Goal: Task Accomplishment & Management: Use online tool/utility

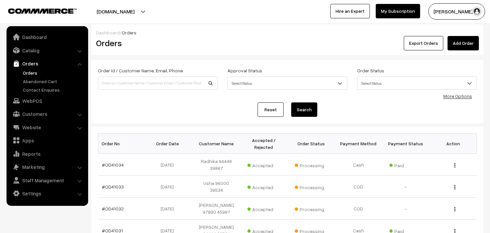
click at [24, 73] on link "Orders" at bounding box center [53, 72] width 65 height 7
click at [35, 69] on link "Orders" at bounding box center [53, 72] width 65 height 7
click at [35, 73] on link "Orders" at bounding box center [53, 72] width 65 height 7
click at [314, 37] on div "Export Orders Add Order" at bounding box center [353, 43] width 252 height 14
click at [33, 47] on link "Catalog" at bounding box center [47, 50] width 78 height 12
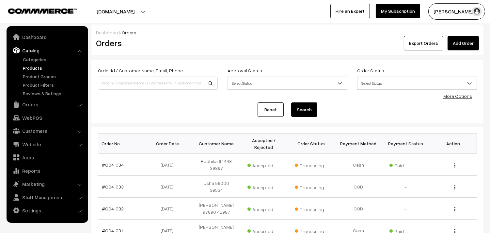
click at [41, 66] on link "Products" at bounding box center [53, 67] width 65 height 7
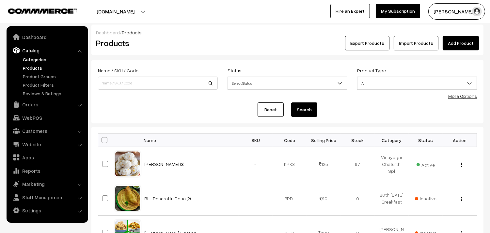
click at [41, 61] on link "Categories" at bounding box center [53, 59] width 65 height 7
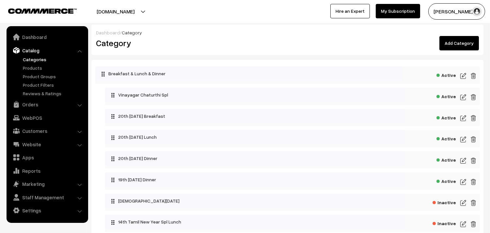
click at [462, 139] on img at bounding box center [464, 139] width 6 height 8
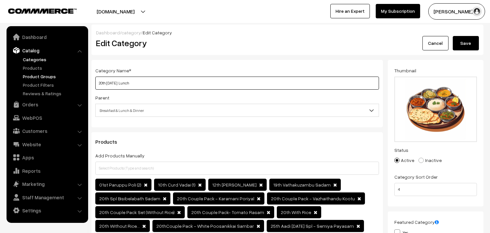
drag, startPoint x: 0, startPoint y: 0, endPoint x: 75, endPoint y: 77, distance: 107.6
drag, startPoint x: 95, startPoint y: 83, endPoint x: 100, endPoint y: 82, distance: 4.9
click at [95, 83] on input "21st Thursday Lunch" at bounding box center [237, 82] width 284 height 13
type input "21st Thursday Lunch"
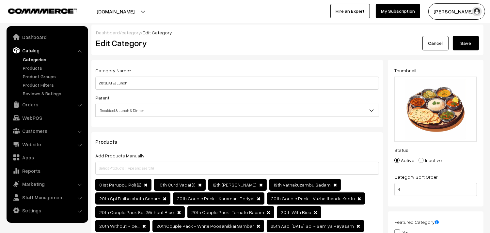
click at [469, 48] on button "Save" at bounding box center [466, 43] width 26 height 14
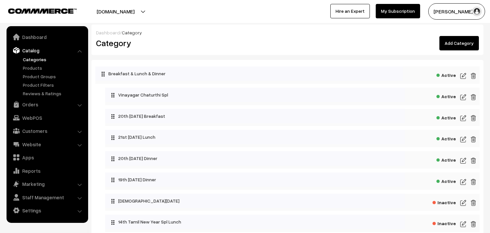
click at [465, 119] on img at bounding box center [464, 118] width 6 height 8
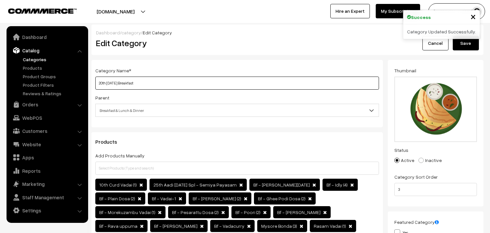
click at [123, 83] on input "20th [DATE] Breakfast" at bounding box center [237, 82] width 284 height 13
drag, startPoint x: 127, startPoint y: 81, endPoint x: 60, endPoint y: 76, distance: 66.8
paste input "1st Thur"
type input "21st Thursday Breakfast"
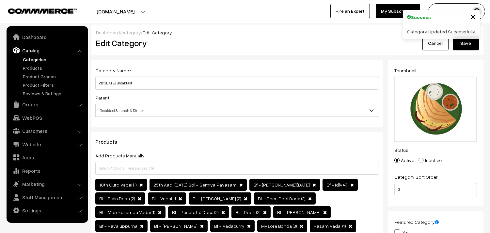
click at [476, 44] on button "Save" at bounding box center [466, 43] width 26 height 14
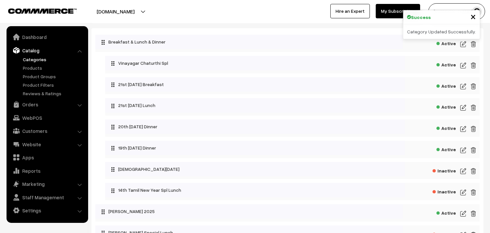
scroll to position [36, 0]
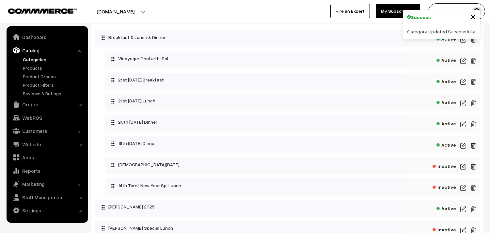
click at [462, 148] on img at bounding box center [464, 145] width 6 height 8
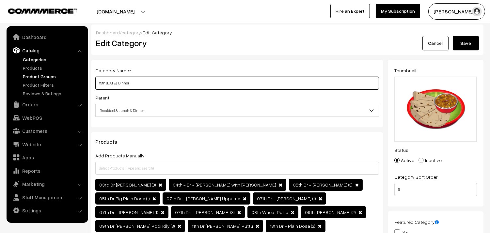
drag, startPoint x: 121, startPoint y: 83, endPoint x: 67, endPoint y: 74, distance: 54.5
paste input "21st Thursday"
type input "21st [DATE] Dinner"
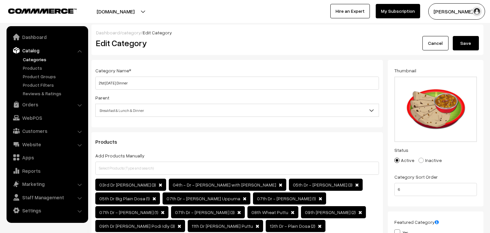
click at [465, 42] on button "Save" at bounding box center [466, 43] width 26 height 14
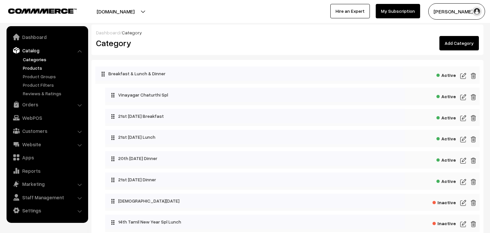
click at [37, 67] on link "Products" at bounding box center [53, 67] width 65 height 7
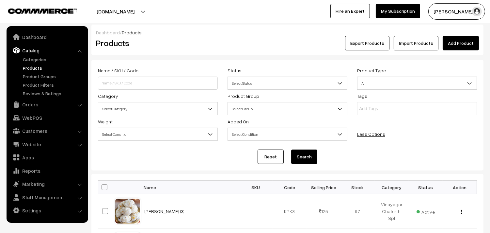
click at [112, 108] on span "Select Category" at bounding box center [157, 108] width 119 height 11
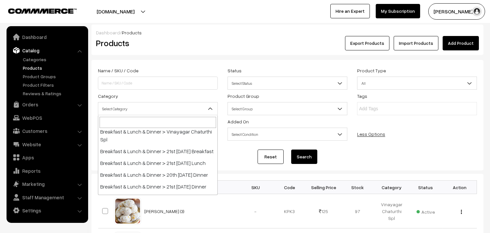
scroll to position [36, 0]
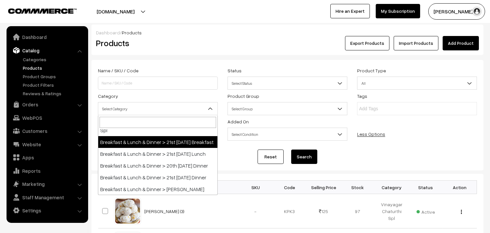
select select "91"
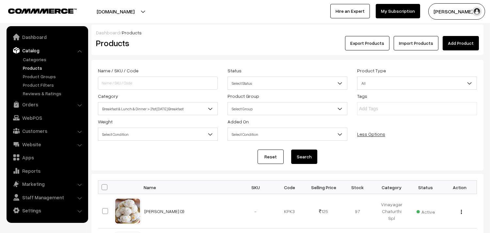
click at [304, 158] on button "Search" at bounding box center [304, 156] width 26 height 14
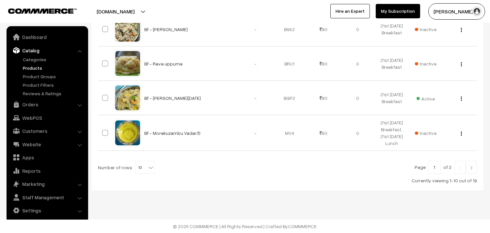
scroll to position [417, 0]
click at [148, 165] on b at bounding box center [151, 167] width 7 height 7
select select "90"
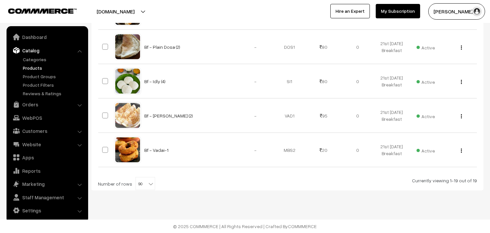
scroll to position [769, 0]
click at [142, 180] on span "90" at bounding box center [145, 183] width 19 height 13
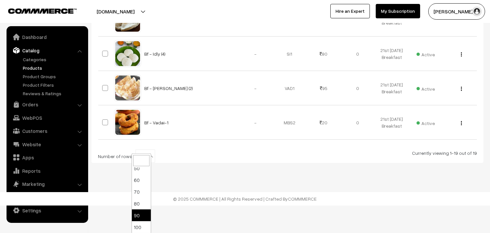
scroll to position [52, 0]
select select "100"
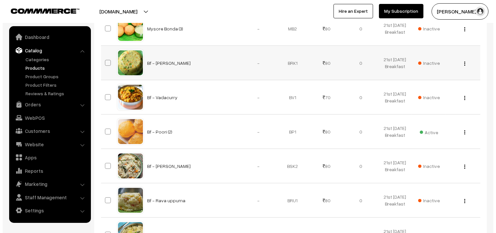
scroll to position [290, 0]
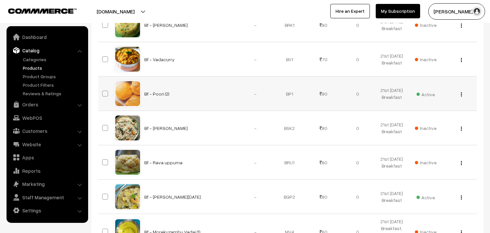
click at [425, 98] on span "Active" at bounding box center [426, 93] width 18 height 8
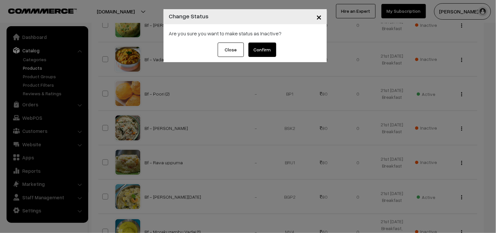
click at [260, 48] on button "Confirm" at bounding box center [262, 49] width 28 height 14
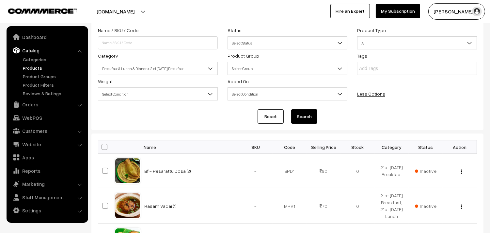
scroll to position [36, 0]
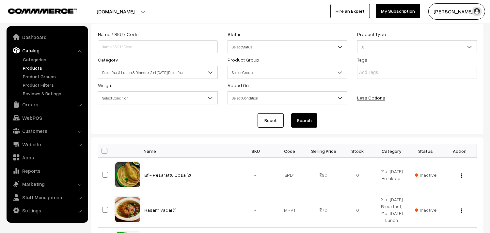
click at [103, 149] on span at bounding box center [105, 151] width 6 height 6
click at [103, 149] on input "checkbox" at bounding box center [100, 150] width 4 height 4
checkbox input "true"
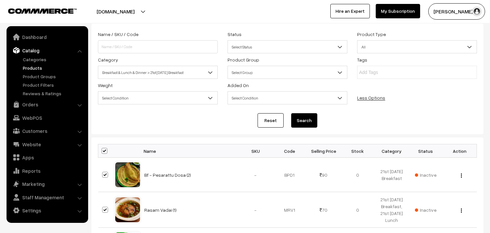
checkbox input "true"
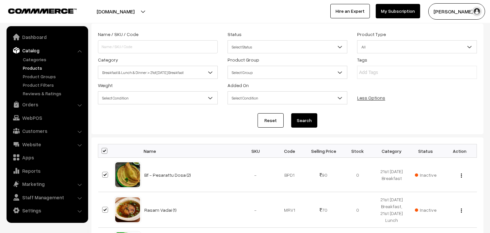
checkbox input "true"
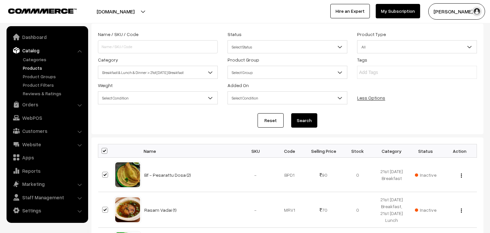
checkbox input "true"
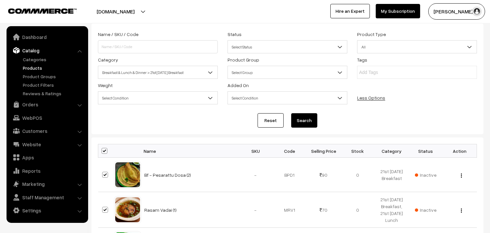
checkbox input "true"
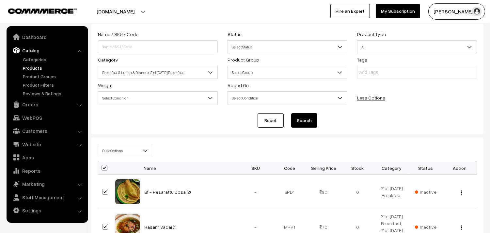
click at [116, 151] on span "Bulk Options" at bounding box center [125, 150] width 55 height 11
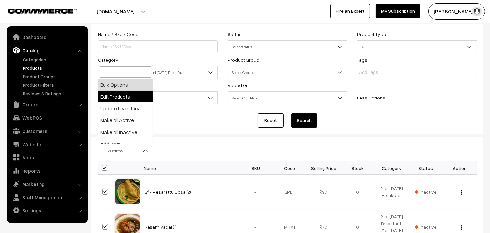
select select "editProduct"
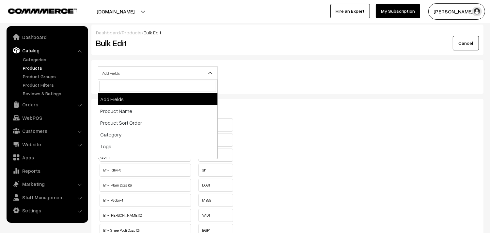
click at [134, 72] on span "Add Fields" at bounding box center [157, 72] width 119 height 11
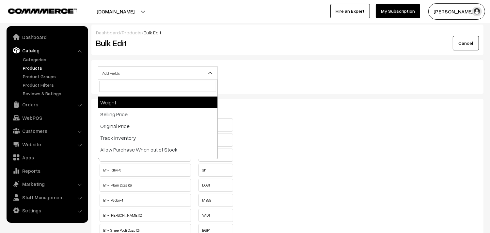
scroll to position [109, 0]
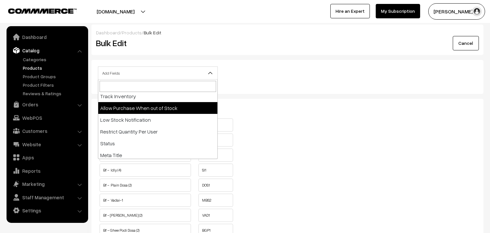
select select "allow-purchase"
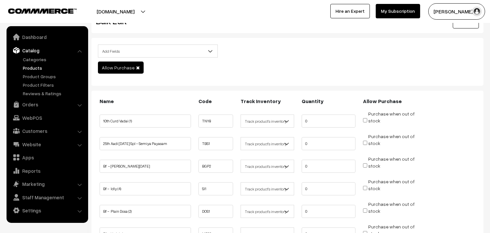
scroll to position [73, 0]
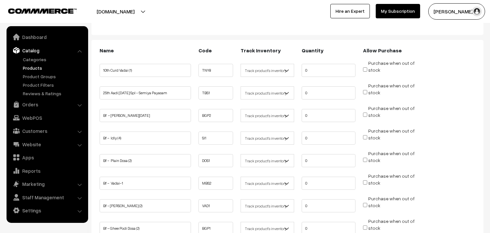
click at [366, 113] on input "Purchase when out of stock" at bounding box center [365, 114] width 4 height 4
checkbox input "true"
click at [366, 138] on input "Purchase when out of stock" at bounding box center [365, 137] width 4 height 4
checkbox input "true"
click at [365, 158] on input "Purchase when out of stock" at bounding box center [365, 159] width 4 height 4
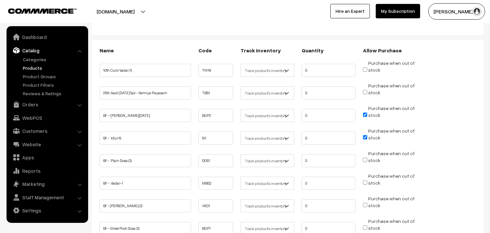
checkbox input "true"
click at [364, 182] on input "Purchase when out of stock" at bounding box center [365, 182] width 4 height 4
checkbox input "true"
click at [367, 204] on span "Purchase when out of stock" at bounding box center [389, 205] width 52 height 7
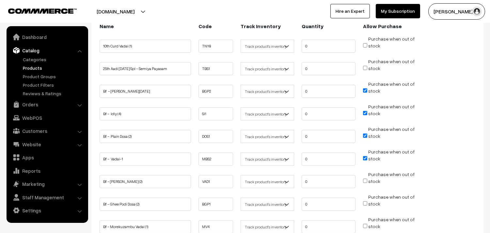
scroll to position [145, 0]
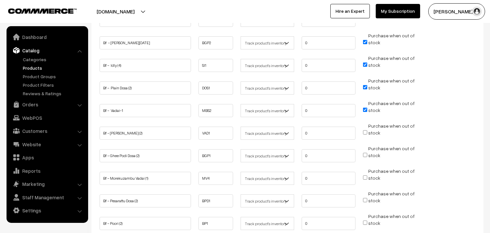
click at [364, 153] on input "Purchase when out of stock" at bounding box center [365, 155] width 4 height 4
checkbox input "true"
click at [364, 130] on input "Purchase when out of stock" at bounding box center [365, 132] width 4 height 4
checkbox input "true"
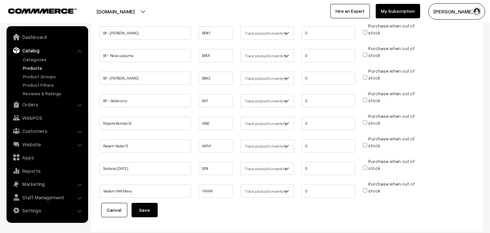
scroll to position [360, 0]
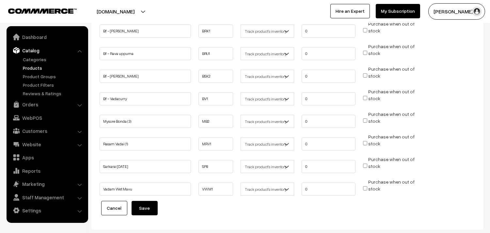
click at [146, 201] on button "Save" at bounding box center [145, 208] width 26 height 14
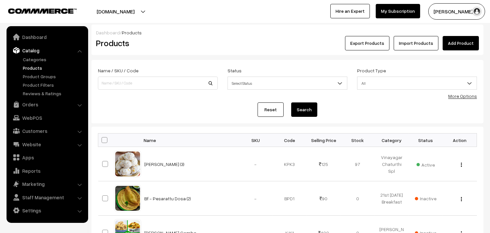
click at [464, 91] on div "Product Type All Digital Physical All" at bounding box center [417, 79] width 130 height 27
click at [464, 93] on link "More Options" at bounding box center [463, 96] width 29 height 6
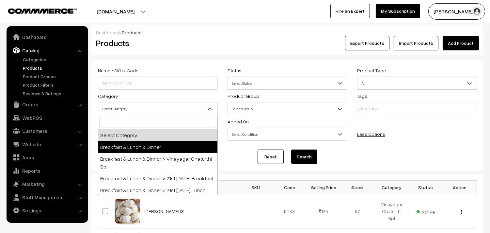
scroll to position [36, 0]
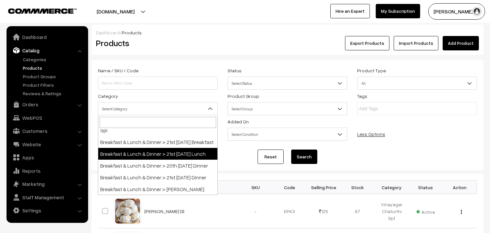
select select "95"
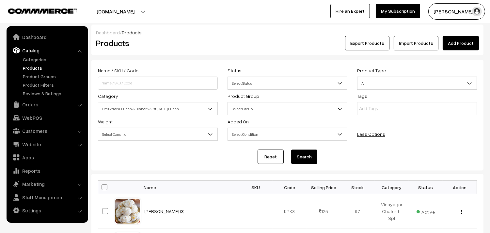
click at [289, 155] on div "Reset Search" at bounding box center [287, 156] width 379 height 14
click at [298, 155] on button "Search" at bounding box center [304, 156] width 26 height 14
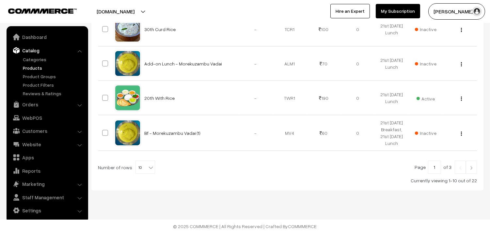
scroll to position [417, 0]
click at [148, 169] on b at bounding box center [151, 167] width 7 height 7
select select "60"
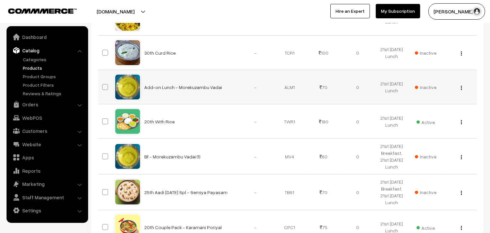
scroll to position [399, 0]
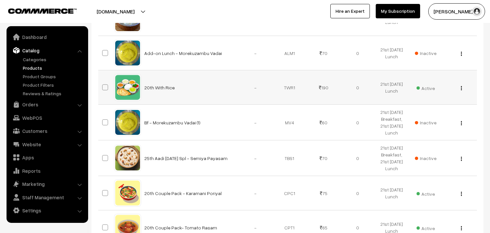
click at [462, 90] on img "button" at bounding box center [461, 88] width 1 height 4
click at [427, 119] on link "Edit" at bounding box center [433, 112] width 56 height 14
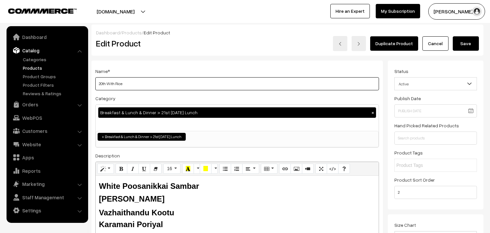
drag, startPoint x: 107, startPoint y: 86, endPoint x: 87, endPoint y: 84, distance: 20.0
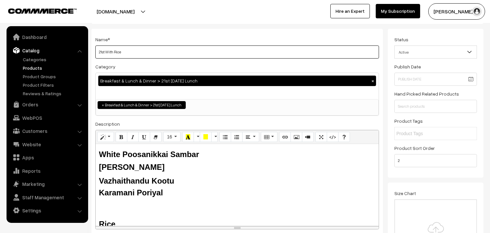
scroll to position [73, 0]
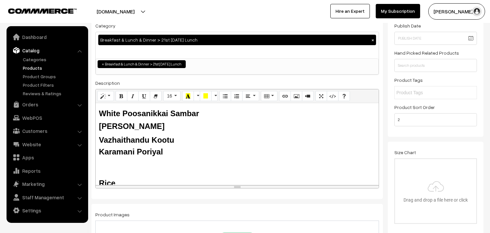
type input "21st With Rice"
drag, startPoint x: 167, startPoint y: 112, endPoint x: 88, endPoint y: 110, distance: 79.4
drag, startPoint x: 172, startPoint y: 138, endPoint x: 97, endPoint y: 137, distance: 75.1
click at [97, 137] on div "Vendaikkai Kalyana Sambar Tomato Rasam Vazhaithandu Kootu Karamani Poriyal Rice…" at bounding box center [237, 144] width 283 height 82
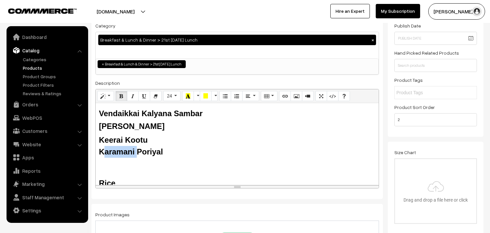
drag, startPoint x: 131, startPoint y: 148, endPoint x: 110, endPoint y: 141, distance: 22.4
click at [106, 149] on b "Karamani Poriyal" at bounding box center [131, 151] width 64 height 9
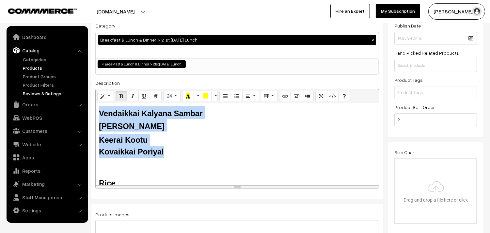
drag, startPoint x: 171, startPoint y: 150, endPoint x: 59, endPoint y: 93, distance: 124.8
copy div "Vendaikkai Kalyana Sambar Tomato Rasam Keerai Kootu Kovaikkai Poriyal"
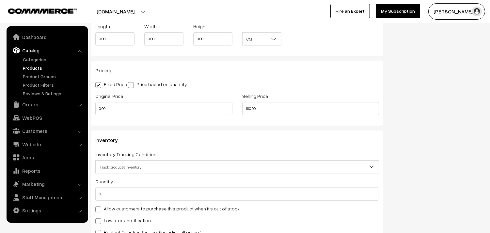
scroll to position [544, 0]
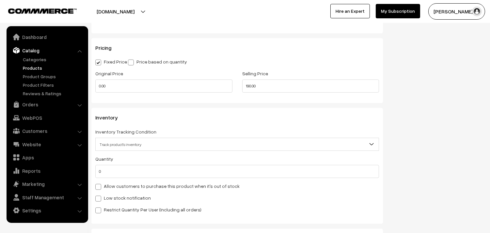
click at [122, 187] on label "Allow customers to purchase this product when it's out of stock" at bounding box center [167, 185] width 144 height 7
click at [100, 187] on input "Allow customers to purchase this product when it's out of stock" at bounding box center [97, 185] width 4 height 4
checkbox input "true"
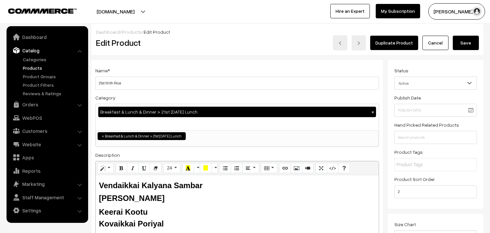
scroll to position [0, 0]
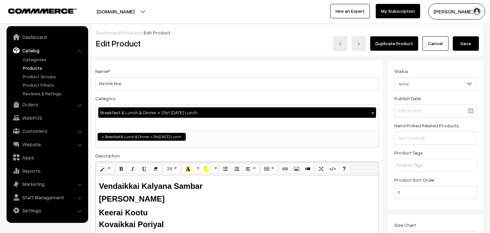
click at [468, 44] on button "Save" at bounding box center [466, 43] width 26 height 14
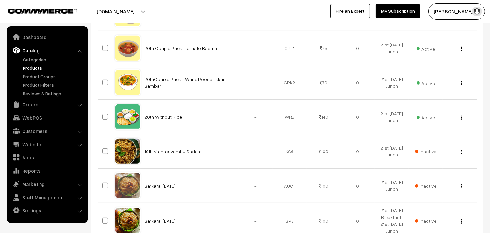
scroll to position [580, 0]
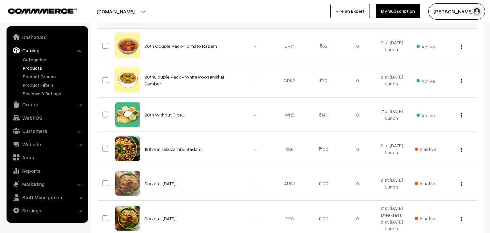
click at [463, 15] on div "View Edit Delete" at bounding box center [460, 11] width 26 height 7
click at [462, 15] on button "button" at bounding box center [462, 11] width 2 height 5
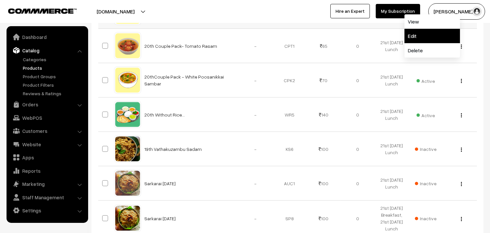
click at [424, 43] on link "Edit" at bounding box center [433, 36] width 56 height 14
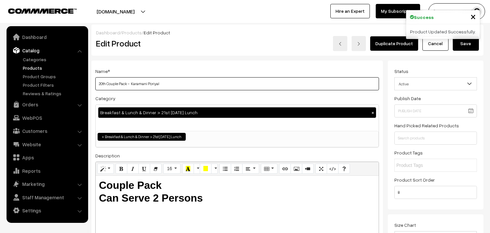
drag, startPoint x: 106, startPoint y: 83, endPoint x: 70, endPoint y: 80, distance: 36.4
drag, startPoint x: 134, startPoint y: 84, endPoint x: 224, endPoint y: 93, distance: 91.0
click at [224, 95] on div "Name * 21st Couple Pack - Karamani Poriyal Category Breakfast & Lunch & Dinner …" at bounding box center [237, 165] width 292 height 211
type input "21st Couple Pack - Kovaikkai Poriyal"
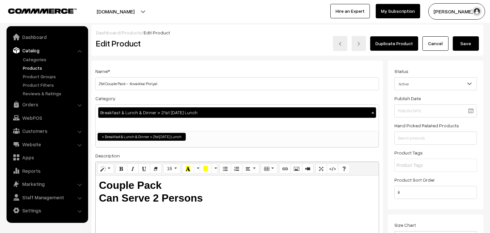
click at [471, 48] on button "Save" at bounding box center [466, 43] width 26 height 14
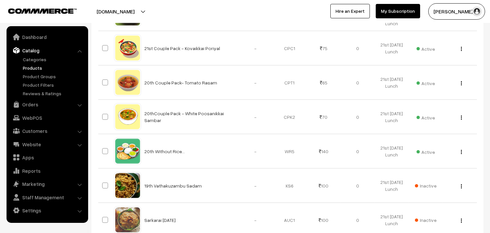
scroll to position [544, 0]
click at [462, 51] on div "View Edit Delete" at bounding box center [460, 47] width 26 height 7
click at [462, 51] on button "button" at bounding box center [462, 48] width 2 height 5
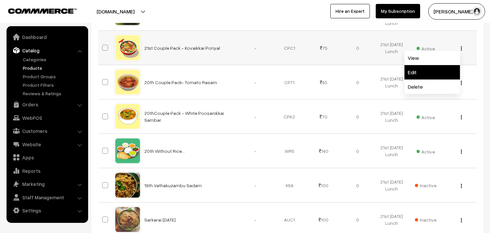
click at [417, 79] on link "Edit" at bounding box center [433, 72] width 56 height 14
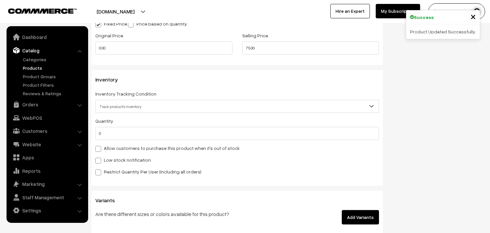
scroll to position [653, 0]
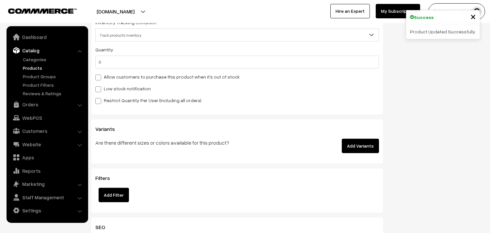
click at [160, 74] on label "Allow customers to purchase this product when it's out of stock" at bounding box center [167, 76] width 144 height 7
click at [100, 74] on input "Allow customers to purchase this product when it's out of stock" at bounding box center [97, 76] width 4 height 4
checkbox input "true"
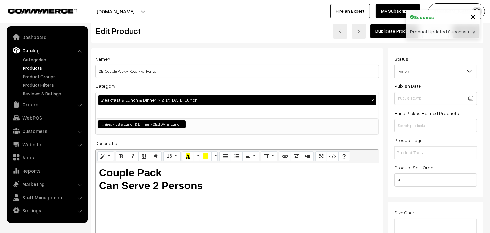
scroll to position [0, 0]
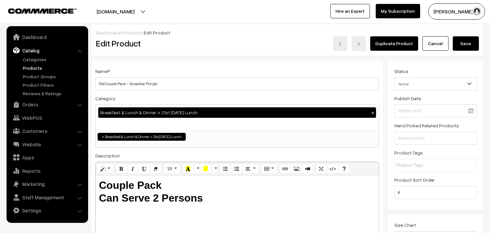
click at [469, 45] on button "Save" at bounding box center [466, 43] width 26 height 14
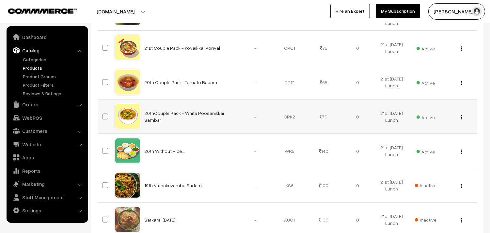
scroll to position [580, 0]
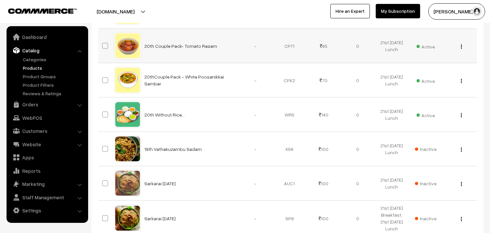
click at [462, 49] on img "button" at bounding box center [461, 46] width 1 height 4
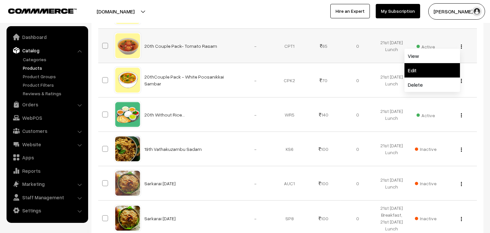
click at [430, 77] on link "Edit" at bounding box center [433, 70] width 56 height 14
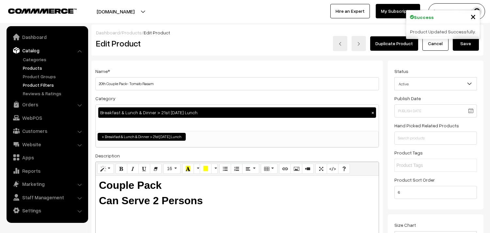
drag, startPoint x: 106, startPoint y: 85, endPoint x: 78, endPoint y: 85, distance: 28.4
type input "21st Couple Pack- Tomato Rasam"
click at [466, 43] on button "Save" at bounding box center [466, 43] width 26 height 14
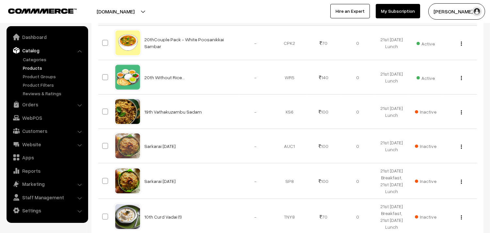
scroll to position [653, 0]
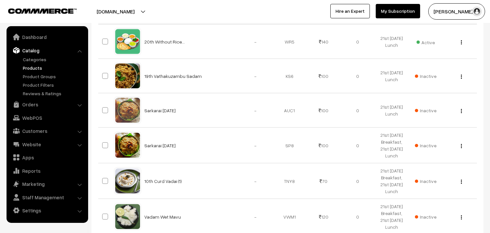
click at [463, 11] on div "View Edit Delete" at bounding box center [460, 7] width 26 height 7
click at [462, 10] on img "button" at bounding box center [461, 8] width 1 height 4
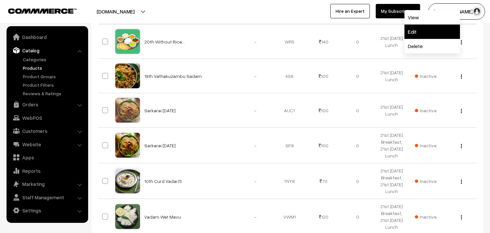
click at [429, 39] on link "Edit" at bounding box center [433, 31] width 56 height 14
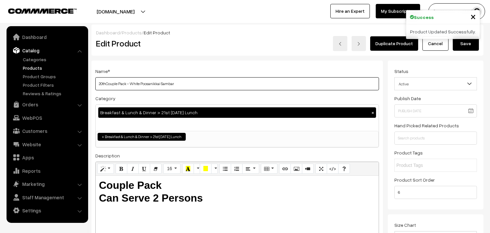
drag, startPoint x: 94, startPoint y: 84, endPoint x: 90, endPoint y: 84, distance: 3.3
drag, startPoint x: 129, startPoint y: 82, endPoint x: 320, endPoint y: 96, distance: 191.6
click at [319, 99] on div "Name * 21st Couple Pack - White Poosanikkai Sambar Category Breakfast & Lunch &…" at bounding box center [237, 165] width 292 height 211
type input "21st Couple Pack - Vendakkai Kalyana Sambar"
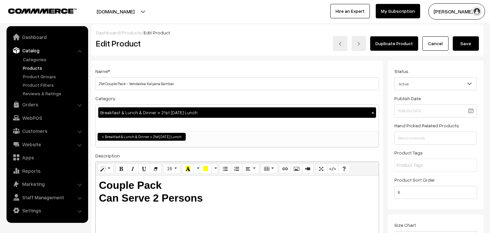
drag, startPoint x: 468, startPoint y: 47, endPoint x: 462, endPoint y: 40, distance: 9.7
click at [469, 47] on button "Save" at bounding box center [466, 43] width 26 height 14
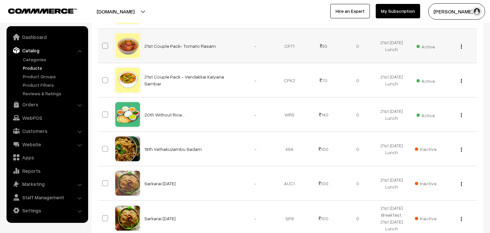
scroll to position [653, 0]
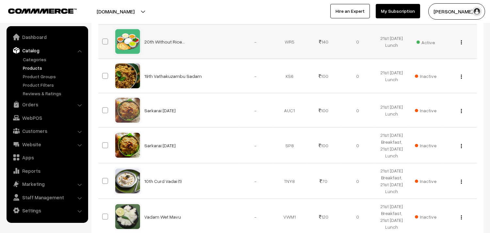
click at [462, 44] on img "button" at bounding box center [461, 42] width 1 height 4
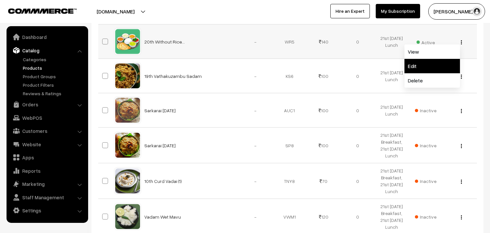
click at [419, 73] on link "Edit" at bounding box center [433, 66] width 56 height 14
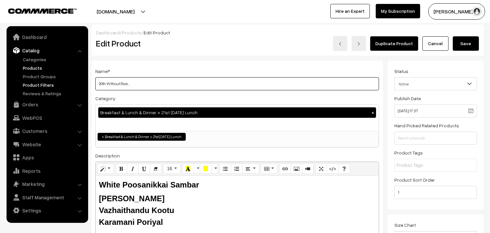
drag, startPoint x: 92, startPoint y: 83, endPoint x: 84, endPoint y: 83, distance: 8.2
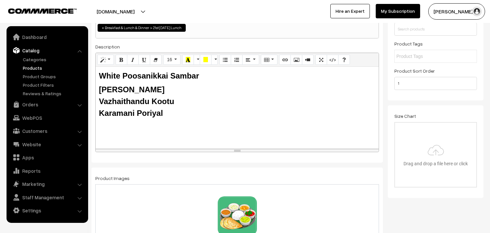
type input "21st Without Rice..."
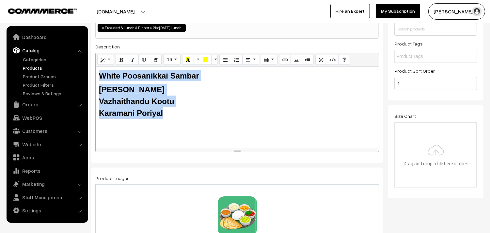
drag, startPoint x: 175, startPoint y: 114, endPoint x: 44, endPoint y: 63, distance: 140.1
paste div
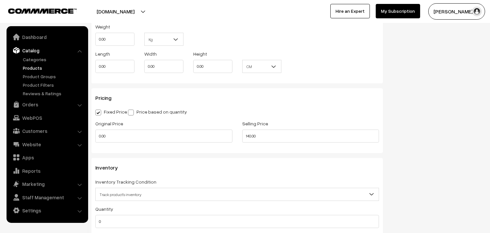
scroll to position [544, 0]
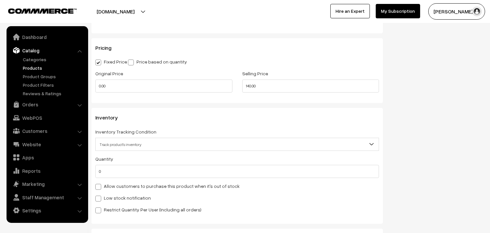
click at [125, 185] on label "Allow customers to purchase this product when it's out of stock" at bounding box center [167, 185] width 144 height 7
click at [100, 185] on input "Allow customers to purchase this product when it's out of stock" at bounding box center [97, 185] width 4 height 4
checkbox input "true"
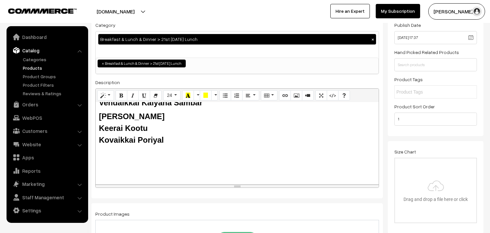
scroll to position [0, 0]
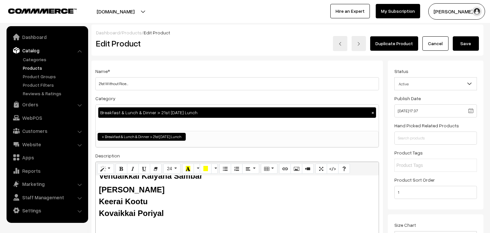
click at [458, 35] on div "Dashboard / Products / Edit Product" at bounding box center [287, 32] width 383 height 7
click at [463, 44] on button "Save" at bounding box center [466, 43] width 26 height 14
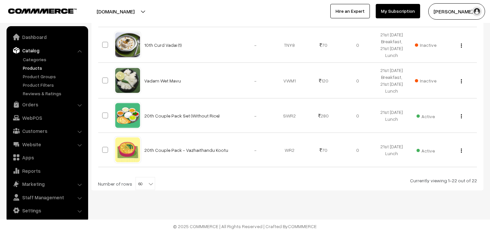
scroll to position [835, 0]
click at [461, 118] on img "button" at bounding box center [461, 116] width 1 height 4
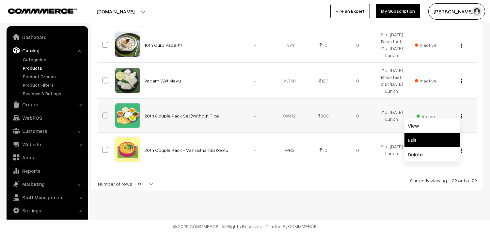
click at [436, 147] on link "Edit" at bounding box center [433, 140] width 56 height 14
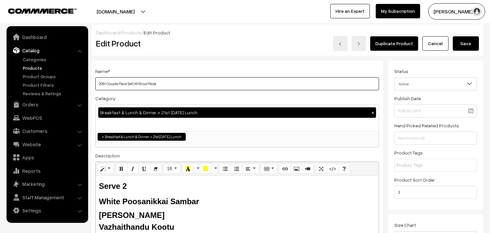
click at [186, 81] on input "20th Couple Pack Set (Without Rice)" at bounding box center [237, 83] width 284 height 13
drag, startPoint x: 108, startPoint y: 83, endPoint x: 84, endPoint y: 83, distance: 24.2
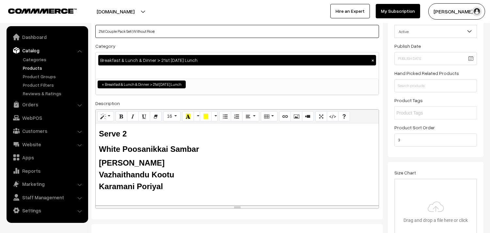
scroll to position [109, 0]
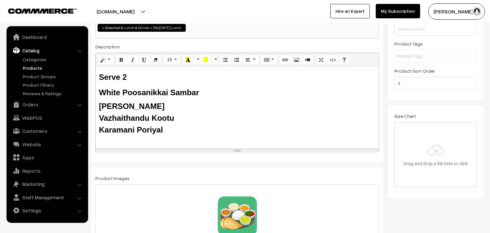
type input "21st Couple Pack Set (Without Rice)"
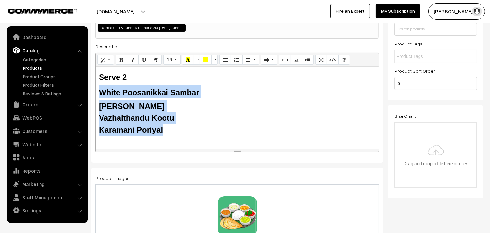
drag, startPoint x: 178, startPoint y: 128, endPoint x: 93, endPoint y: 94, distance: 91.1
click at [93, 94] on div "Name * 21st Couple Pack Set (Without Rice) Category Breakfast & Lunch & Dinner …" at bounding box center [237, 57] width 292 height 211
paste div
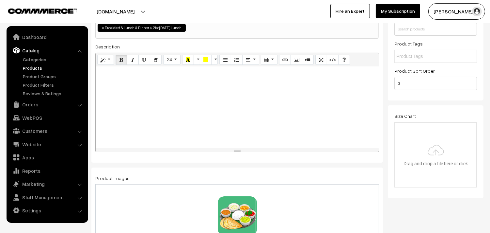
scroll to position [87, 0]
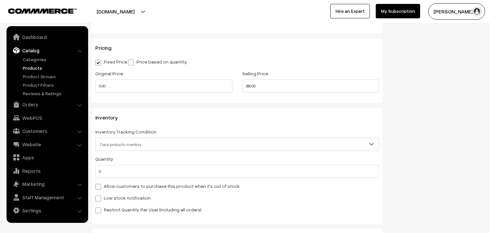
click at [145, 184] on label "Allow customers to purchase this product when it's out of stock" at bounding box center [167, 185] width 144 height 7
click at [100, 184] on input "Allow customers to purchase this product when it's out of stock" at bounding box center [97, 185] width 4 height 4
checkbox input "true"
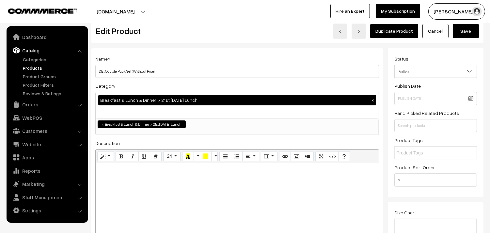
scroll to position [0, 0]
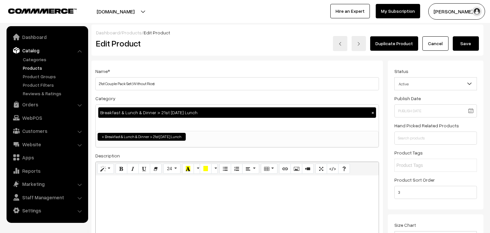
click at [465, 42] on button "Save" at bounding box center [466, 43] width 26 height 14
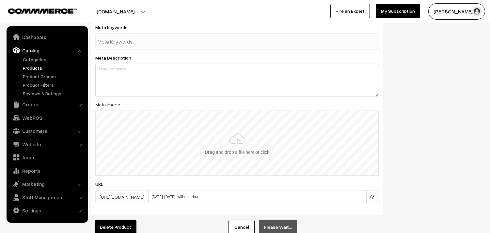
scroll to position [943, 0]
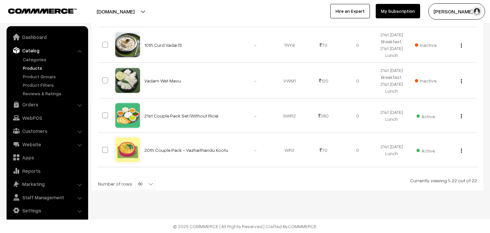
scroll to position [873, 0]
click at [462, 148] on img "button" at bounding box center [461, 150] width 1 height 4
click at [427, 170] on link "Edit" at bounding box center [433, 174] width 56 height 14
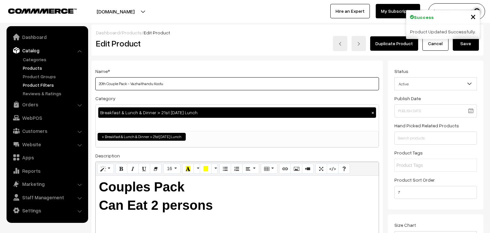
drag, startPoint x: 106, startPoint y: 82, endPoint x: 79, endPoint y: 82, distance: 27.4
drag, startPoint x: 130, startPoint y: 83, endPoint x: 308, endPoint y: 104, distance: 178.9
click at [308, 104] on div "Name * 21st Couple Pack - Vazhaithandu Kootu Category Breakfast & Lunch & Dinne…" at bounding box center [237, 165] width 292 height 211
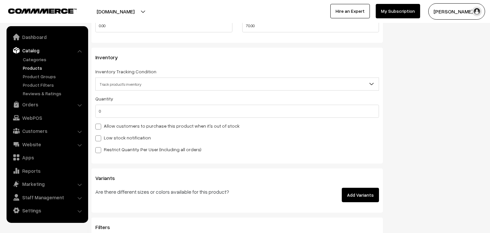
scroll to position [617, 0]
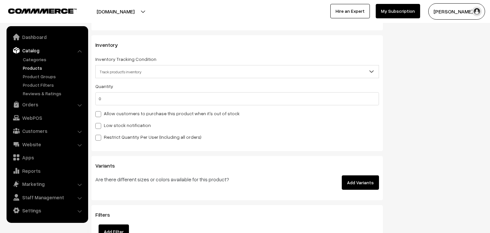
type input "21st Couple Pack - Keerai Kootu"
click at [135, 118] on div "Quantity 0 Adjust Quantity Adjust Set 0" at bounding box center [237, 111] width 284 height 58
click at [163, 113] on label "Allow customers to purchase this product when it's out of stock" at bounding box center [167, 113] width 144 height 7
click at [100, 113] on input "Allow customers to purchase this product when it's out of stock" at bounding box center [97, 113] width 4 height 4
checkbox input "true"
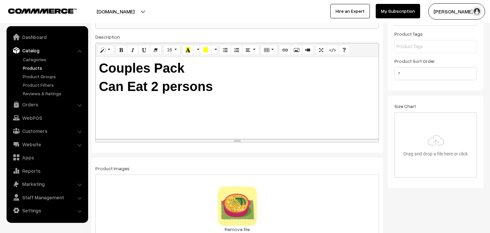
scroll to position [0, 0]
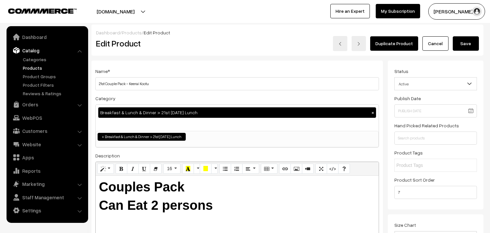
click at [453, 49] on button "Save" at bounding box center [466, 43] width 26 height 14
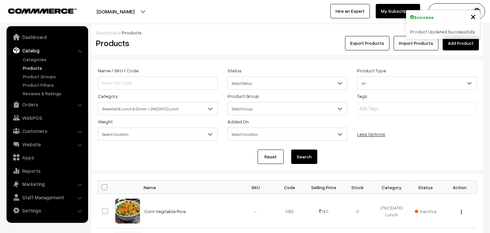
click at [107, 185] on span at bounding box center [105, 187] width 6 height 6
click at [103, 185] on input "checkbox" at bounding box center [100, 187] width 4 height 4
checkbox input "true"
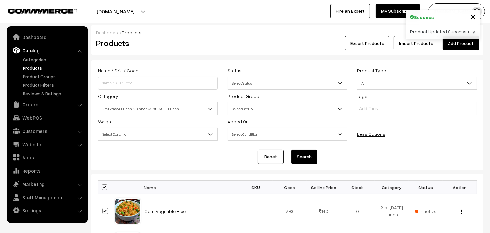
checkbox input "true"
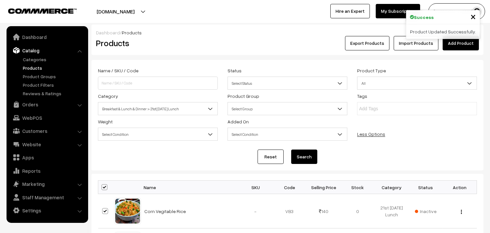
checkbox input "true"
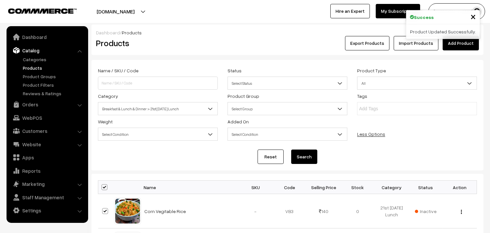
checkbox input "true"
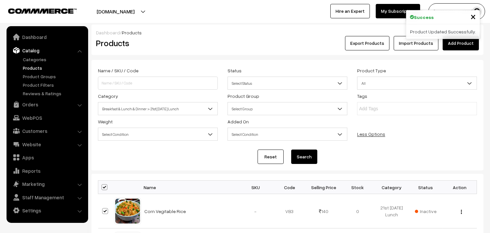
checkbox input "true"
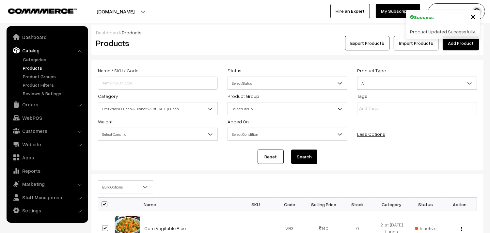
click at [116, 188] on span "Bulk Options" at bounding box center [125, 186] width 55 height 11
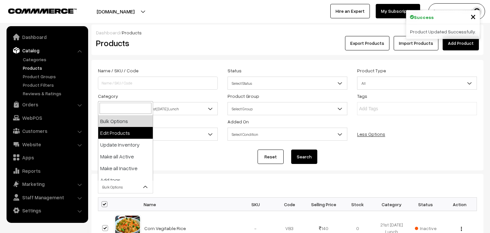
select select "editProduct"
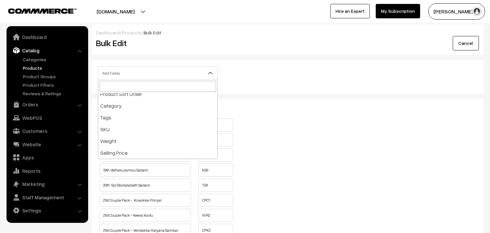
scroll to position [109, 0]
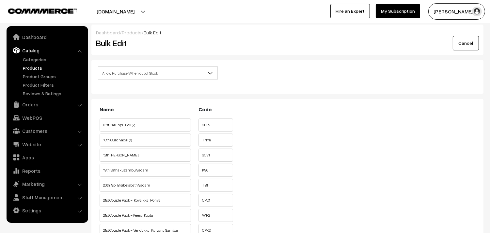
select select "allow-purchase"
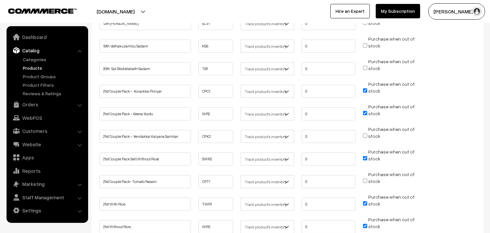
scroll to position [181, 0]
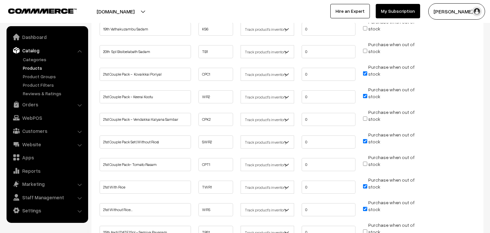
click at [367, 116] on input "Purchase when out of stock" at bounding box center [365, 118] width 4 height 4
checkbox input "true"
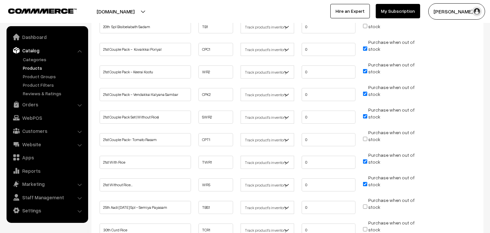
scroll to position [218, 0]
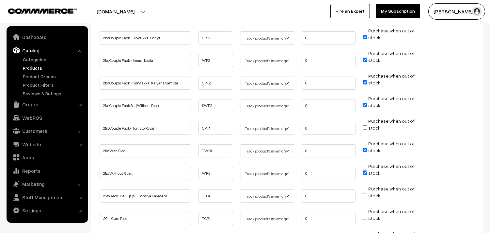
click at [367, 126] on input "Purchase when out of stock" at bounding box center [365, 127] width 4 height 4
checkbox input "true"
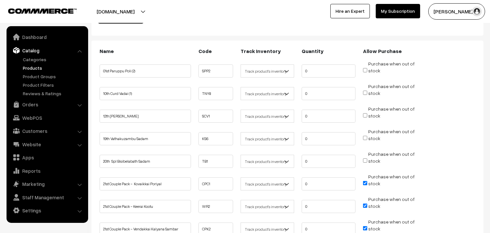
scroll to position [73, 0]
click at [367, 112] on input "Purchase when out of stock" at bounding box center [365, 114] width 4 height 4
checkbox input "true"
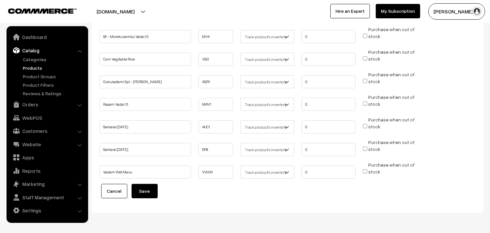
scroll to position [427, 0]
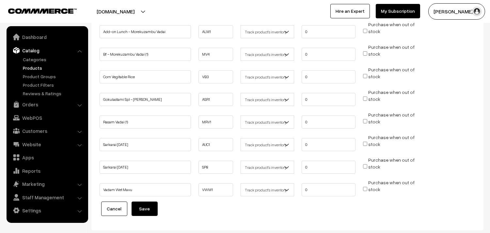
click at [147, 205] on button "Save" at bounding box center [145, 208] width 26 height 14
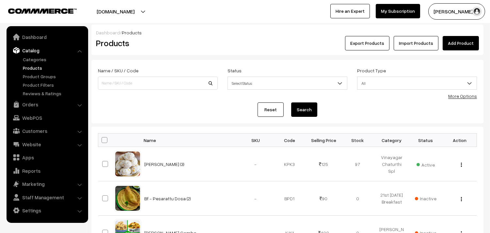
click at [469, 97] on link "More Options" at bounding box center [463, 96] width 29 height 6
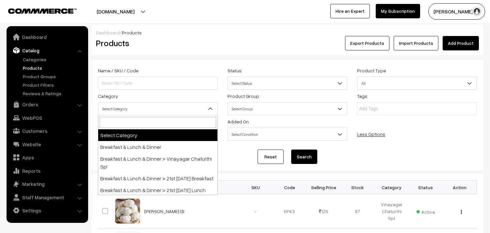
click at [158, 108] on span "Select Category" at bounding box center [157, 108] width 119 height 11
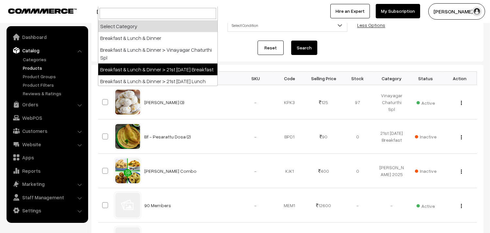
scroll to position [36, 0]
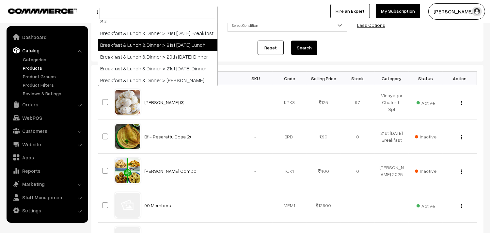
drag, startPoint x: 174, startPoint y: 64, endPoint x: 179, endPoint y: 55, distance: 10.2
select select "95"
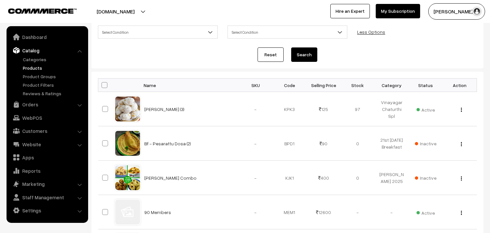
click at [299, 50] on button "Search" at bounding box center [304, 54] width 26 height 14
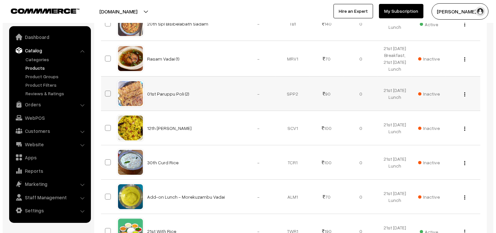
scroll to position [254, 0]
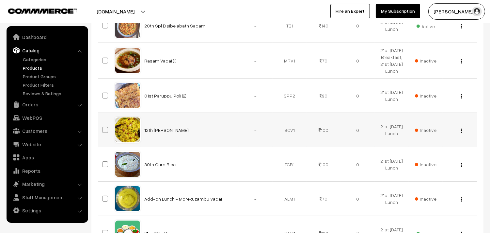
click at [429, 133] on span "Inactive" at bounding box center [426, 129] width 22 height 7
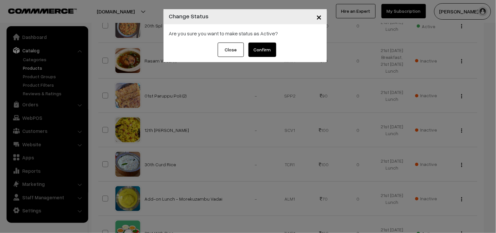
drag, startPoint x: 267, startPoint y: 48, endPoint x: 293, endPoint y: 64, distance: 30.6
click at [266, 49] on button "Confirm" at bounding box center [262, 49] width 28 height 14
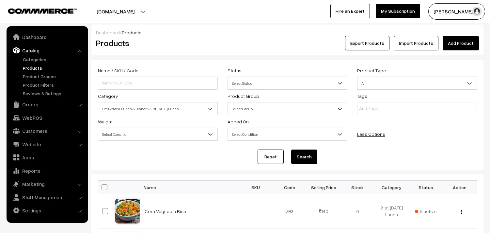
scroll to position [254, 0]
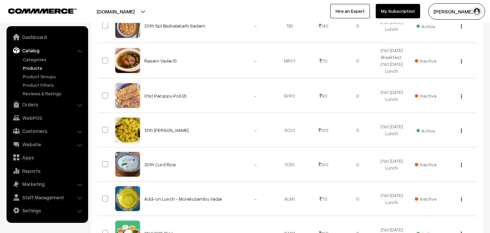
click at [462, 133] on img "button" at bounding box center [461, 130] width 1 height 4
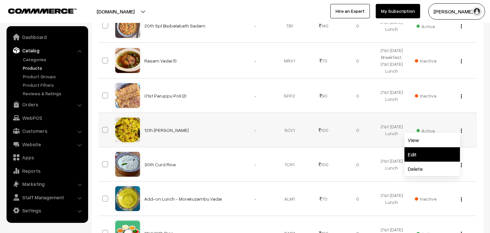
click at [421, 161] on link "Edit" at bounding box center [433, 154] width 56 height 14
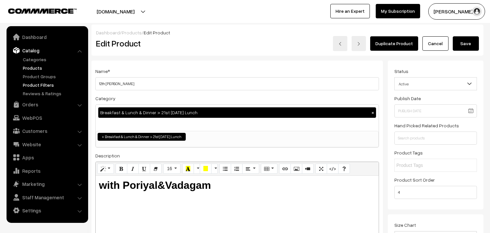
drag, startPoint x: 105, startPoint y: 85, endPoint x: 80, endPoint y: 85, distance: 24.8
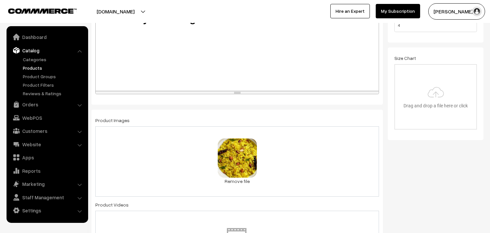
scroll to position [181, 0]
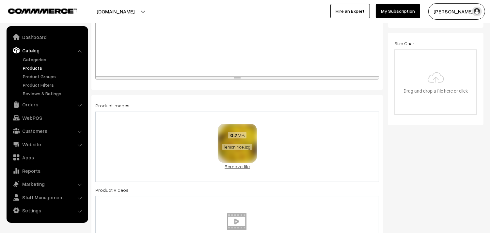
type input "21st [PERSON_NAME]"
click at [245, 168] on link "Remove file" at bounding box center [237, 166] width 39 height 7
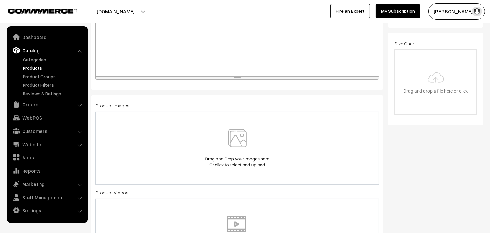
click at [237, 142] on img at bounding box center [237, 148] width 67 height 38
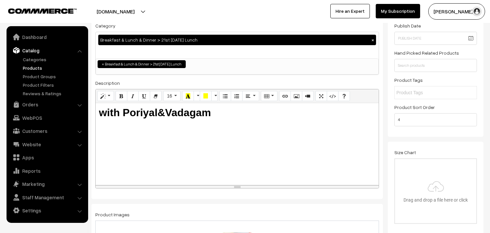
scroll to position [0, 0]
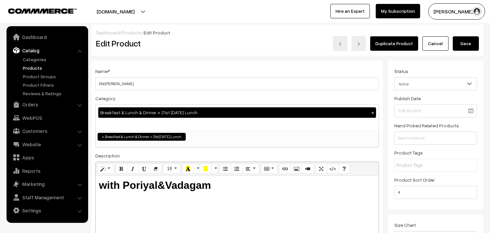
click at [459, 41] on button "Save" at bounding box center [466, 43] width 26 height 14
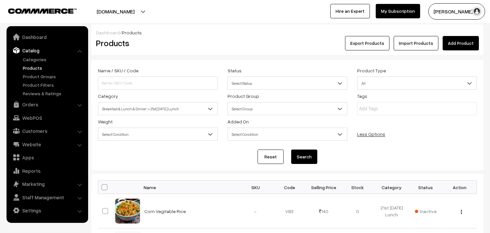
click at [128, 109] on span "Breakfast & Lunch & Dinner > 21st [DATE] Lunch" at bounding box center [157, 108] width 119 height 11
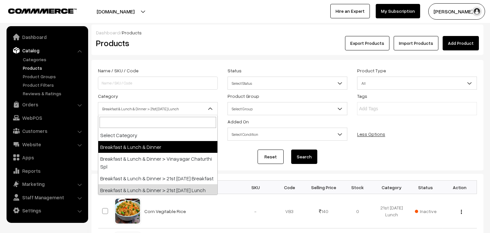
scroll to position [36, 0]
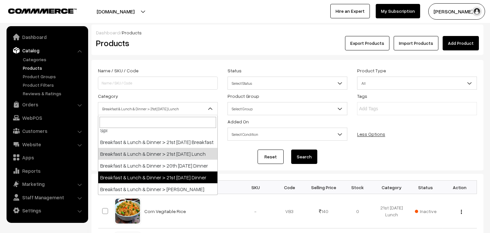
select select "96"
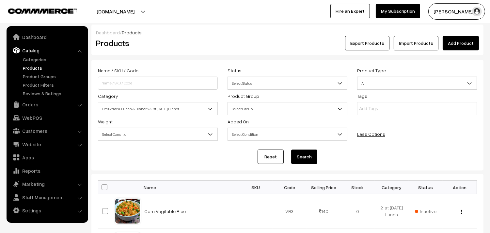
click at [302, 157] on button "Search" at bounding box center [304, 156] width 26 height 14
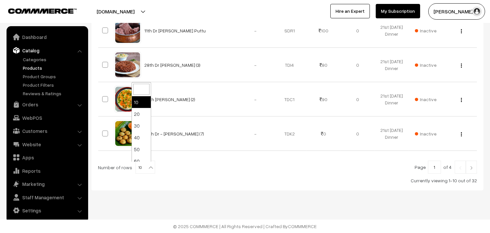
click at [148, 168] on b at bounding box center [151, 167] width 7 height 7
select select "100"
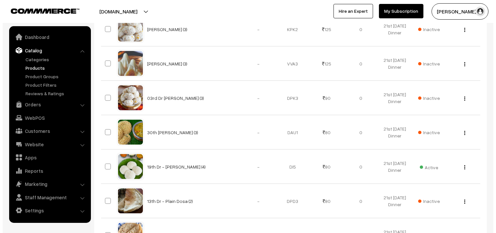
scroll to position [943, 0]
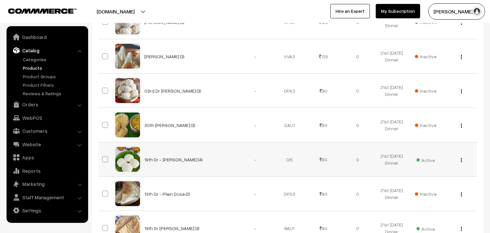
click at [423, 160] on span "Active" at bounding box center [426, 159] width 18 height 8
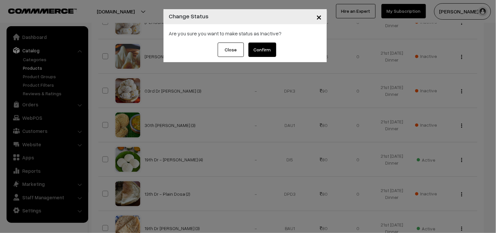
click at [268, 53] on button "Confirm" at bounding box center [262, 49] width 28 height 14
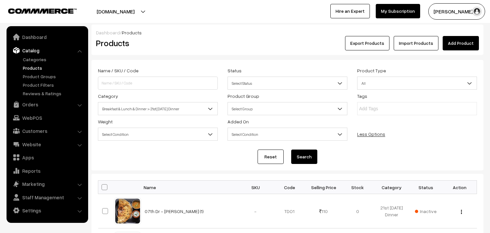
scroll to position [943, 0]
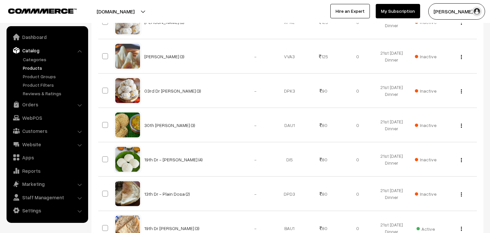
click at [462, 127] on button "button" at bounding box center [462, 125] width 2 height 5
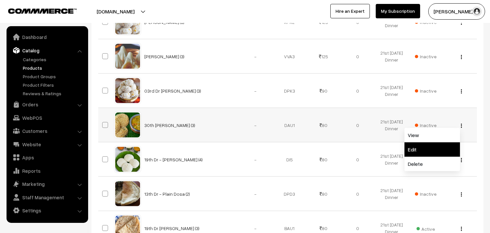
click at [426, 146] on link "Edit" at bounding box center [433, 149] width 56 height 14
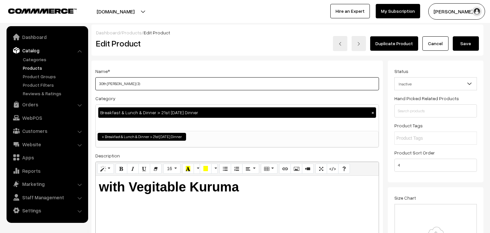
drag, startPoint x: 106, startPoint y: 81, endPoint x: 78, endPoint y: 80, distance: 28.1
click at [112, 82] on input "21st Dr Wheat Idiyappam (3)" at bounding box center [237, 83] width 284 height 13
click at [106, 83] on input "21st Dr -Wheat Idiyappam (3)" at bounding box center [237, 83] width 284 height 13
type input "21st Dr -Wheat Idiyappam (3)"
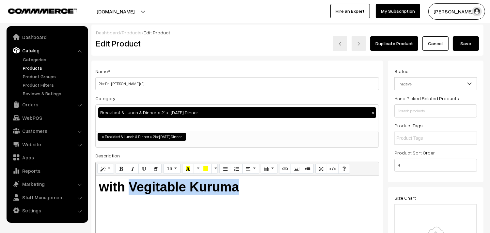
drag, startPoint x: 129, startPoint y: 185, endPoint x: 329, endPoint y: 198, distance: 200.0
click at [329, 198] on div "with Vegitable Kuruma" at bounding box center [237, 216] width 283 height 82
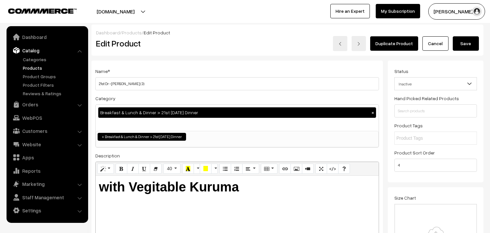
click at [243, 44] on h2 "Edit Product" at bounding box center [173, 43] width 154 height 10
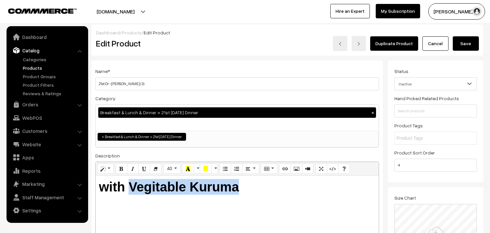
drag, startPoint x: 132, startPoint y: 185, endPoint x: 400, endPoint y: 220, distance: 270.1
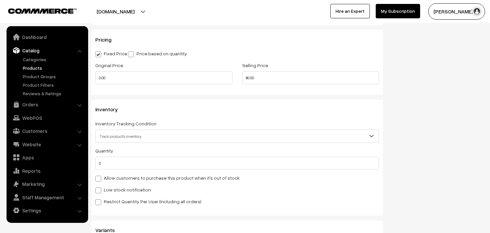
scroll to position [617, 0]
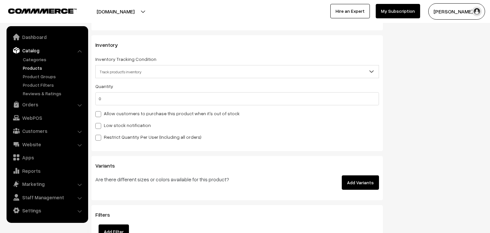
click at [132, 111] on label "Allow customers to purchase this product when it's out of stock" at bounding box center [167, 113] width 144 height 7
click at [100, 111] on input "Allow customers to purchase this product when it's out of stock" at bounding box center [97, 113] width 4 height 4
checkbox input "true"
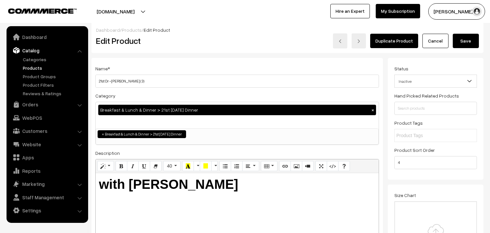
scroll to position [0, 0]
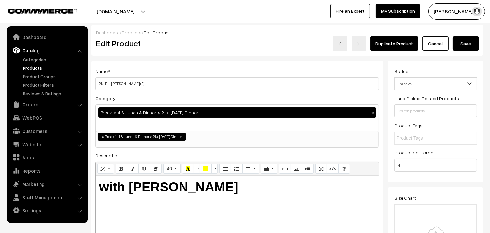
click at [458, 41] on button "Save" at bounding box center [466, 43] width 26 height 14
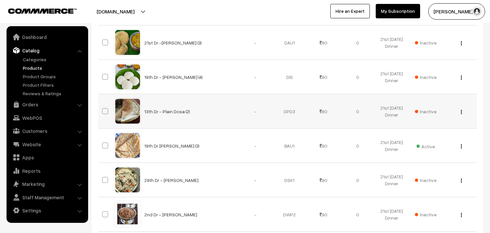
scroll to position [1053, 0]
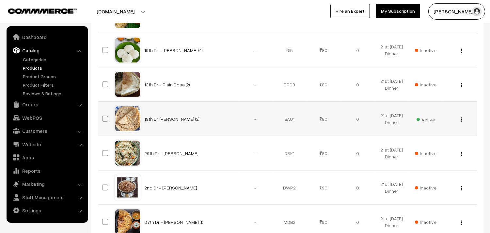
click at [461, 121] on button "button" at bounding box center [462, 119] width 2 height 5
click at [463, 120] on div "View Edit Delete" at bounding box center [460, 118] width 26 height 7
click at [459, 121] on div "View Edit Delete" at bounding box center [460, 118] width 26 height 7
click at [463, 120] on div "View Edit Delete" at bounding box center [460, 118] width 26 height 7
click at [461, 119] on img "button" at bounding box center [461, 119] width 1 height 4
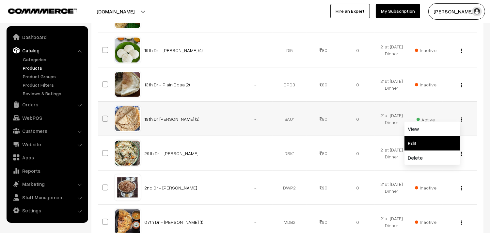
click at [425, 141] on link "Edit" at bounding box center [433, 143] width 56 height 14
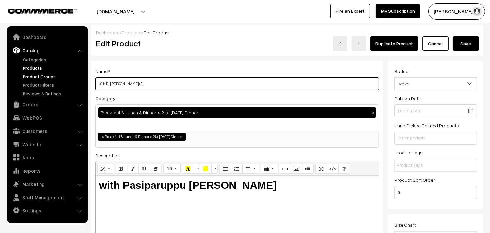
drag, startPoint x: 106, startPoint y: 83, endPoint x: 70, endPoint y: 79, distance: 35.8
type input "21st Dr [PERSON_NAME] (3)"
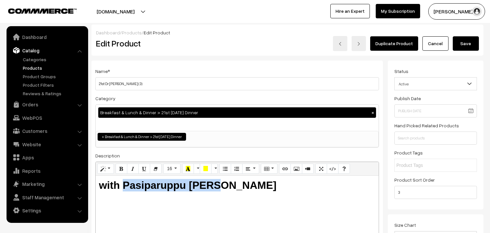
drag, startPoint x: 123, startPoint y: 185, endPoint x: 306, endPoint y: 205, distance: 183.7
click at [306, 205] on div "with Pasiparuppu [PERSON_NAME]" at bounding box center [237, 216] width 283 height 82
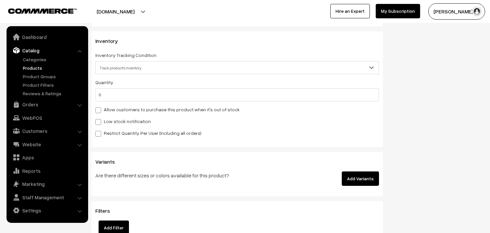
scroll to position [617, 0]
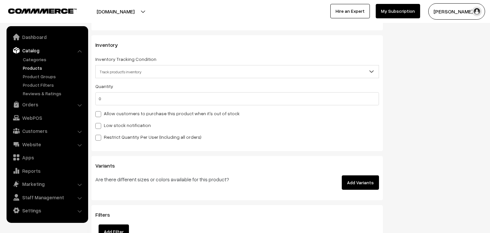
click at [156, 116] on label "Allow customers to purchase this product when it's out of stock" at bounding box center [167, 113] width 144 height 7
click at [100, 115] on input "Allow customers to purchase this product when it's out of stock" at bounding box center [97, 113] width 4 height 4
checkbox input "true"
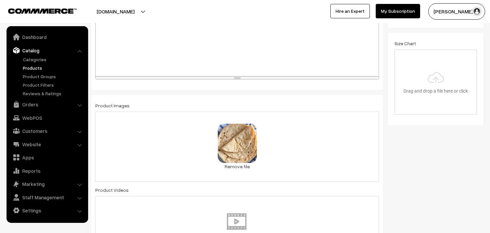
scroll to position [0, 0]
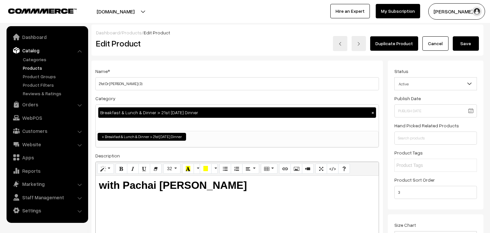
click at [462, 40] on button "Save" at bounding box center [466, 43] width 26 height 14
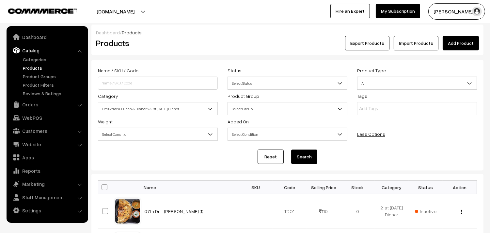
click at [185, 111] on span "Breakfast & Lunch & Dinner > 21st [DATE] Dinner" at bounding box center [157, 108] width 119 height 11
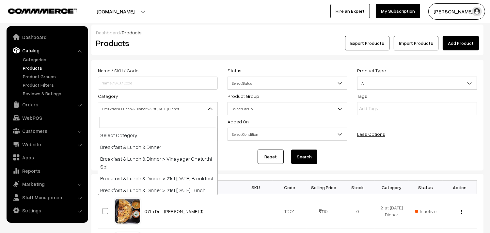
scroll to position [70, 0]
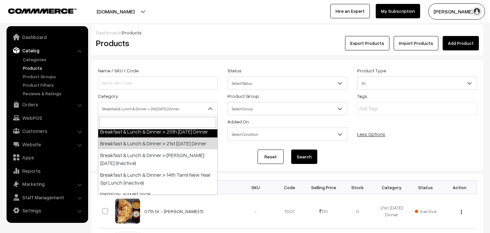
select select "68"
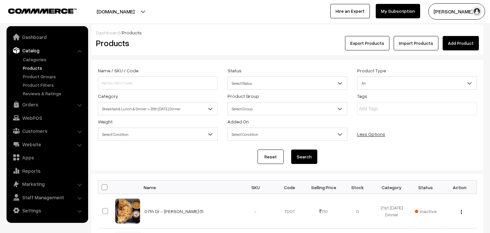
click at [287, 152] on div "Reset Search" at bounding box center [287, 156] width 379 height 14
click at [292, 153] on button "Search" at bounding box center [304, 156] width 26 height 14
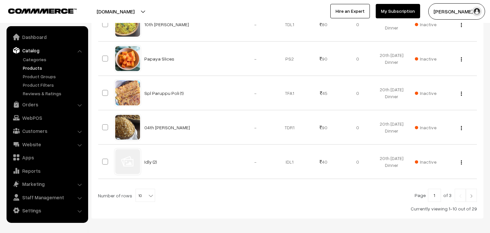
scroll to position [387, 0]
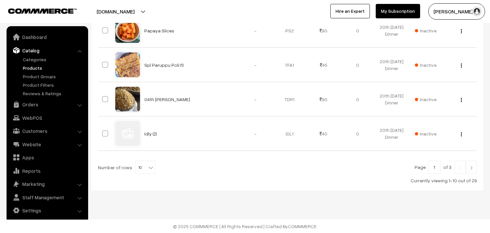
click at [139, 166] on span "10" at bounding box center [145, 167] width 19 height 13
select select "100"
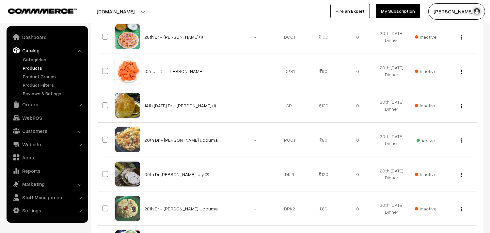
scroll to position [726, 0]
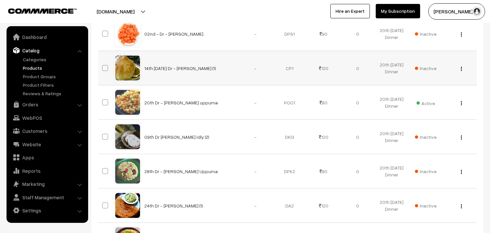
click at [459, 70] on div "View Edit Delete" at bounding box center [460, 68] width 26 height 7
click at [460, 70] on div "View Edit Delete" at bounding box center [460, 68] width 26 height 7
click at [462, 69] on img "button" at bounding box center [461, 69] width 1 height 4
click at [426, 90] on link "Edit" at bounding box center [433, 92] width 56 height 14
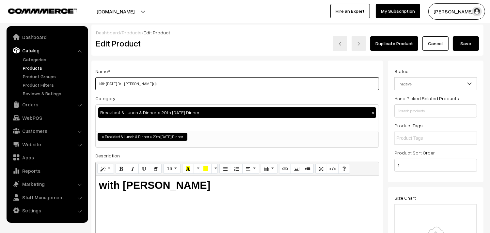
drag, startPoint x: 106, startPoint y: 83, endPoint x: 86, endPoint y: 83, distance: 19.3
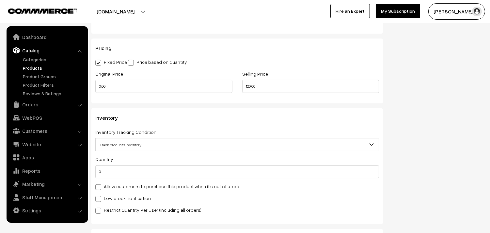
scroll to position [544, 0]
type input "21st Dr - [PERSON_NAME] (1)"
drag, startPoint x: 127, startPoint y: 188, endPoint x: 123, endPoint y: 178, distance: 10.0
click at [127, 187] on label "Allow customers to purchase this product when it's out of stock" at bounding box center [167, 185] width 144 height 7
click at [100, 187] on input "Allow customers to purchase this product when it's out of stock" at bounding box center [97, 185] width 4 height 4
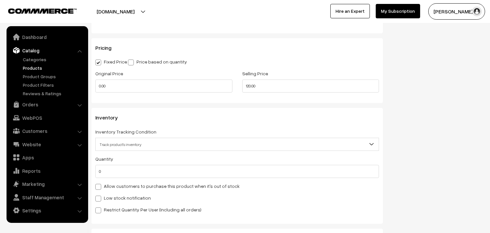
checkbox input "true"
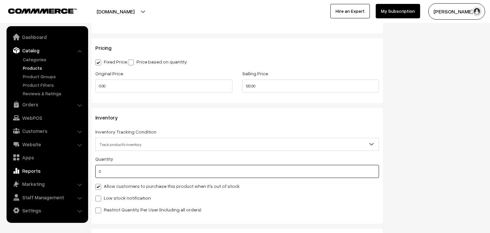
drag, startPoint x: 84, startPoint y: 172, endPoint x: 62, endPoint y: 172, distance: 21.6
click at [62, 172] on body "Thank you for showing interest. Our team will call you shortly. Close annamfood…" at bounding box center [245, 43] width 490 height 1175
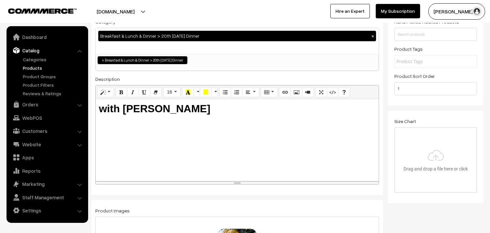
scroll to position [0, 0]
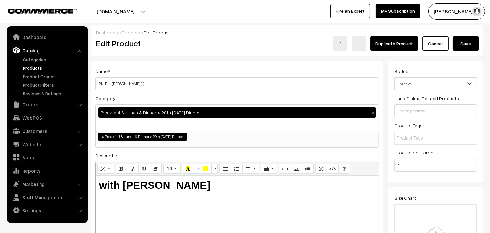
type input "25"
click at [466, 39] on button "Save" at bounding box center [466, 43] width 26 height 14
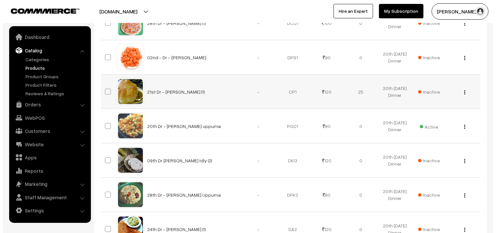
scroll to position [690, 0]
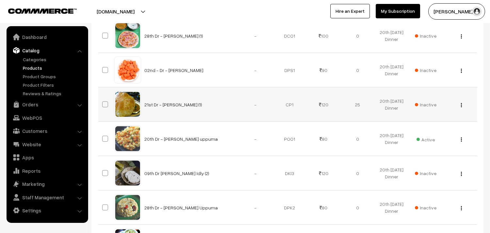
click at [428, 105] on span "Inactive" at bounding box center [426, 104] width 22 height 7
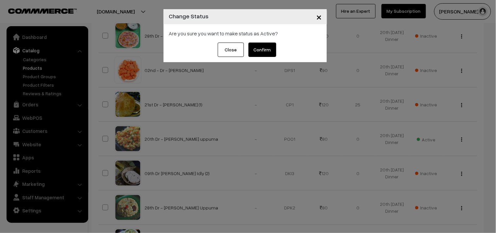
drag, startPoint x: 262, startPoint y: 51, endPoint x: 270, endPoint y: 57, distance: 9.4
click at [262, 52] on button "Confirm" at bounding box center [262, 49] width 28 height 14
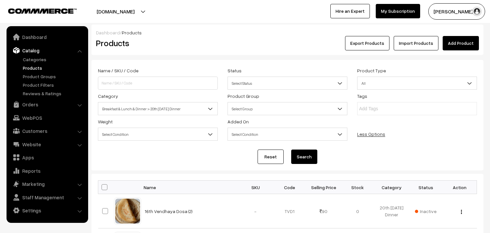
scroll to position [690, 0]
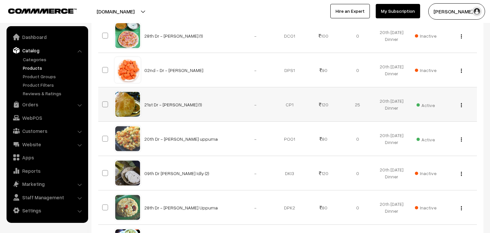
click at [461, 106] on img "button" at bounding box center [461, 105] width 1 height 4
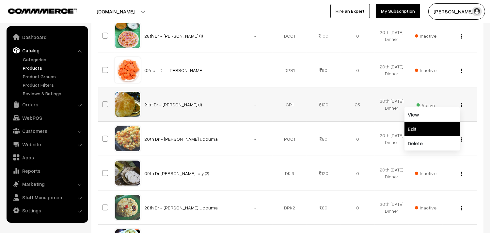
click at [422, 125] on link "Edit" at bounding box center [433, 129] width 56 height 14
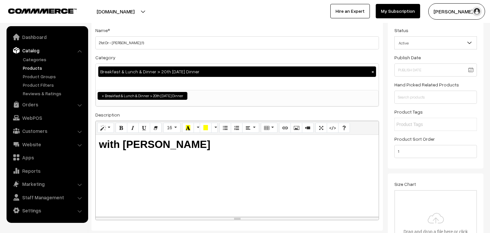
scroll to position [36, 0]
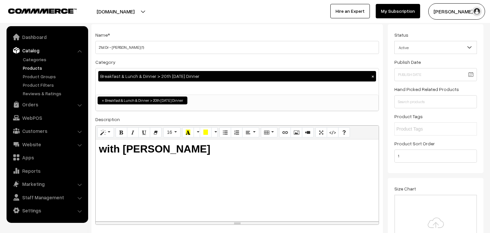
click at [376, 75] on button "×" at bounding box center [373, 76] width 6 height 6
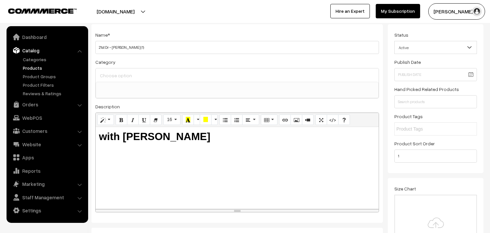
scroll to position [5, 0]
click at [160, 83] on ul at bounding box center [237, 86] width 283 height 8
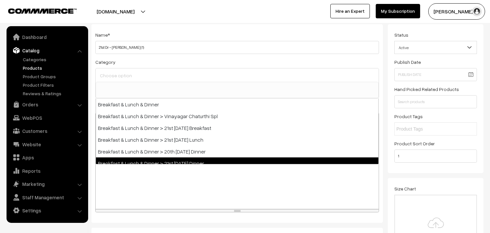
select select "96"
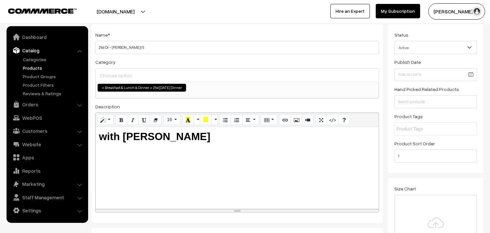
click at [255, 56] on div "Name * 21st Dr - Chola Poori (1) Category Breakfast & Lunch & Dinner Breakfast …" at bounding box center [237, 123] width 292 height 199
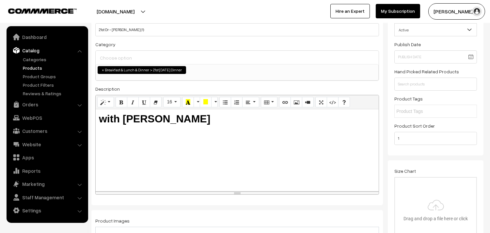
scroll to position [0, 0]
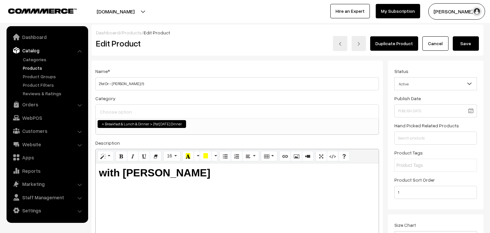
click at [465, 48] on button "Save" at bounding box center [466, 43] width 26 height 14
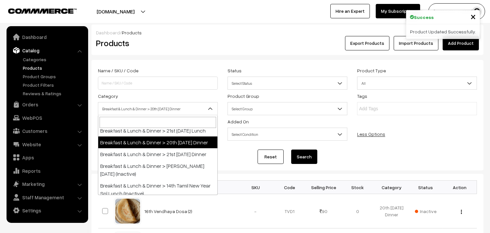
scroll to position [71, 0]
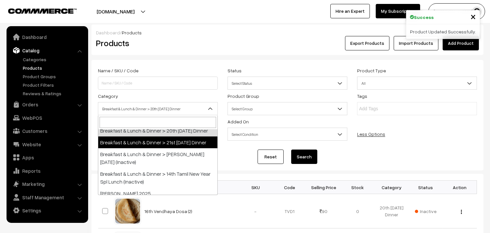
select select "96"
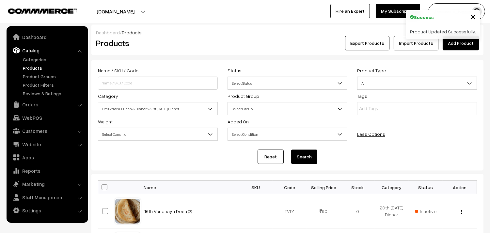
click at [303, 153] on button "Search" at bounding box center [304, 156] width 26 height 14
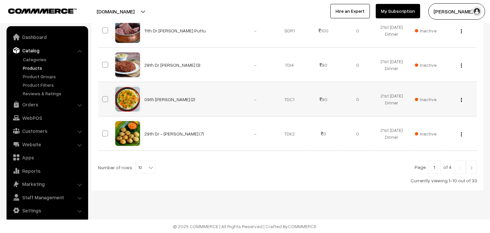
scroll to position [387, 0]
click at [136, 168] on span "10" at bounding box center [145, 167] width 19 height 13
select select "60"
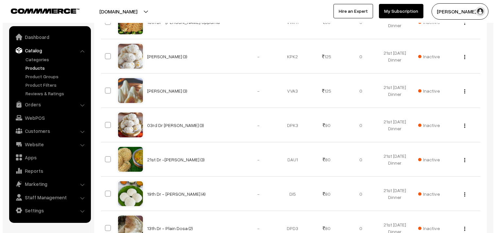
scroll to position [906, 0]
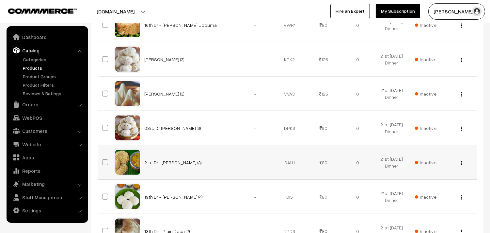
click at [430, 164] on span "Inactive" at bounding box center [426, 162] width 22 height 7
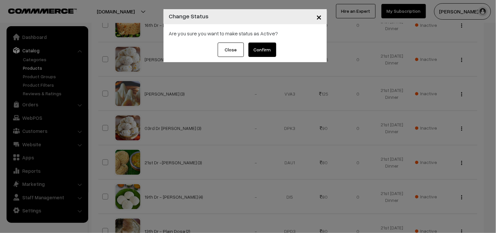
click at [270, 48] on button "Confirm" at bounding box center [262, 49] width 28 height 14
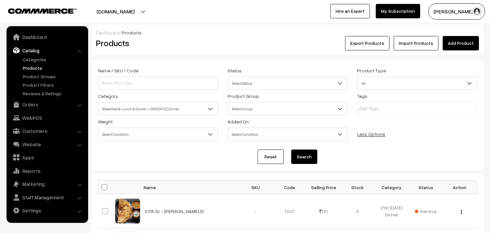
scroll to position [906, 0]
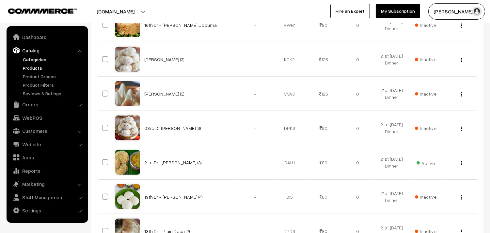
click at [38, 57] on link "Categories" at bounding box center [53, 59] width 65 height 7
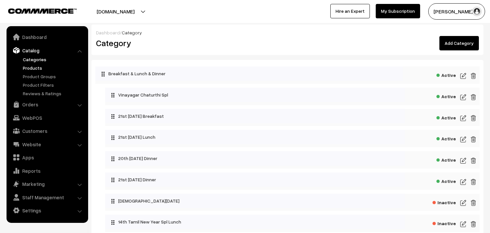
click at [34, 66] on link "Products" at bounding box center [53, 67] width 65 height 7
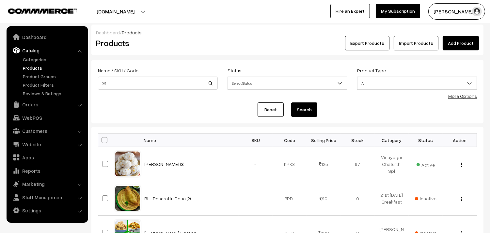
type input "bisi"
click at [291, 102] on button "Search" at bounding box center [304, 109] width 26 height 14
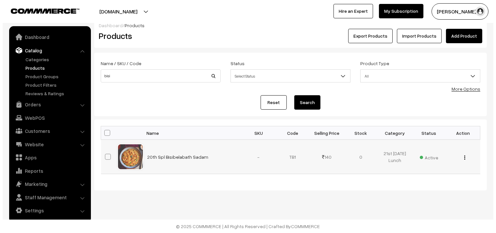
scroll to position [8, 0]
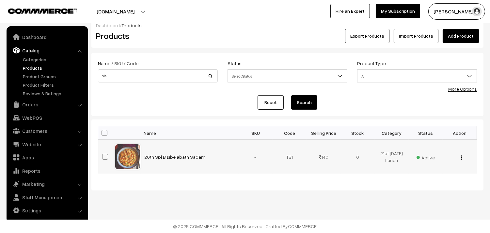
click at [429, 157] on span "Active" at bounding box center [426, 156] width 18 height 8
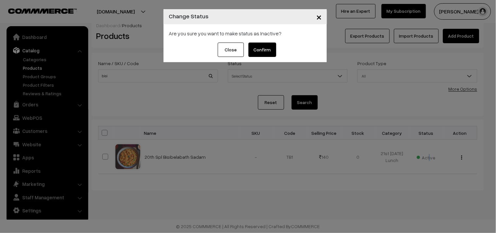
click at [263, 53] on button "Confirm" at bounding box center [262, 49] width 28 height 14
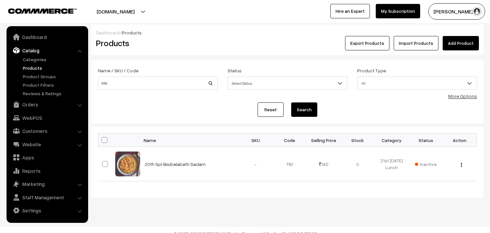
scroll to position [8, 0]
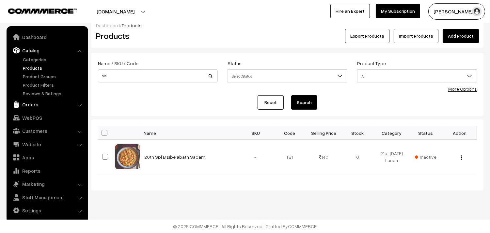
click at [34, 102] on link "Orders" at bounding box center [47, 104] width 78 height 12
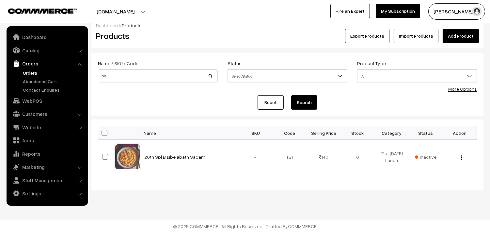
click at [31, 73] on link "Orders" at bounding box center [53, 72] width 65 height 7
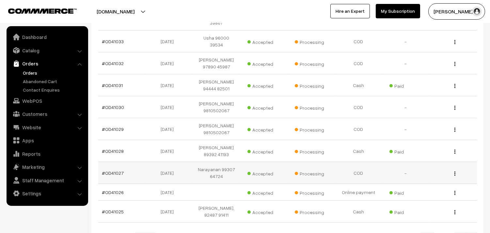
scroll to position [181, 0]
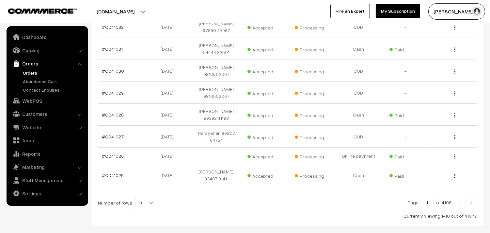
click at [27, 65] on link "Orders" at bounding box center [47, 63] width 78 height 12
click at [30, 74] on link "Orders" at bounding box center [53, 72] width 65 height 7
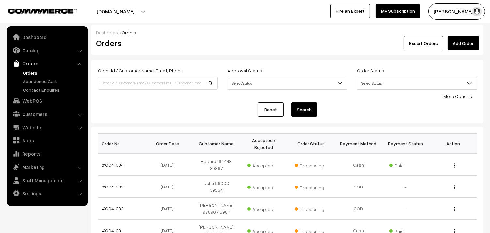
click at [27, 73] on link "Orders" at bounding box center [53, 72] width 65 height 7
click at [30, 73] on link "Orders" at bounding box center [53, 72] width 65 height 7
click at [28, 71] on link "Orders" at bounding box center [53, 72] width 65 height 7
click at [29, 73] on link "Orders" at bounding box center [53, 72] width 65 height 7
click at [33, 74] on link "Orders" at bounding box center [53, 72] width 65 height 7
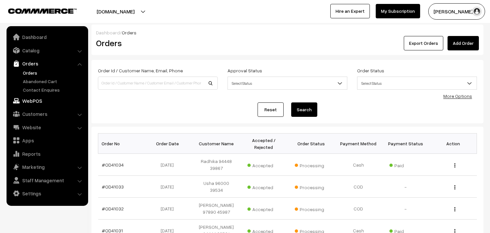
click at [39, 99] on link "WebPOS" at bounding box center [47, 101] width 78 height 12
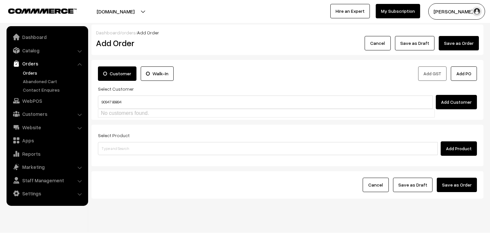
click at [111, 96] on input "90947 89894" at bounding box center [265, 101] width 335 height 13
click at [120, 115] on link "Prakash 9094789894 [test585@gmail.com] [9094789894]" at bounding box center [266, 114] width 336 height 10
type input "9094789894"
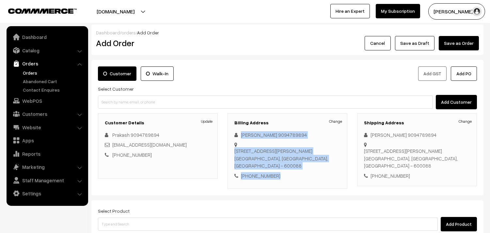
drag, startPoint x: 241, startPoint y: 133, endPoint x: 285, endPoint y: 178, distance: 62.8
click at [285, 178] on div "Change Prkash 9094789894 No.7, 2nd floor, B1 Block Mahalakshmi Apartments , Cit…" at bounding box center [288, 155] width 106 height 48
copy div "Prkash 9094789894 No.7, 2nd floor, B1 Block Mahalakshmi Apartments , City Link …"
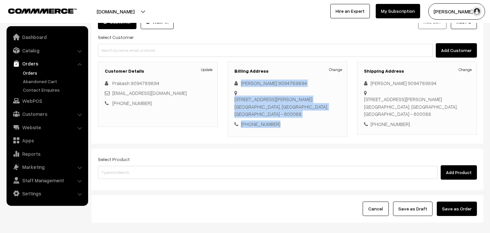
scroll to position [53, 0]
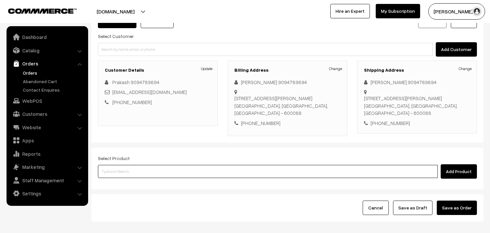
click at [134, 172] on input at bounding box center [268, 171] width 340 height 13
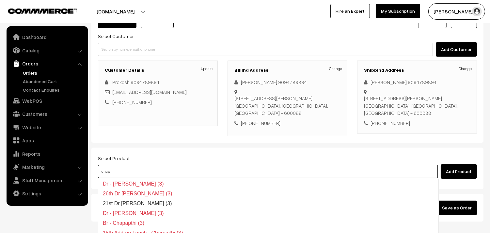
type input "chapp"
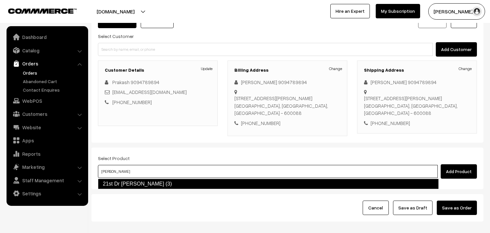
click at [134, 182] on link "21st Dr Chappathi (3)" at bounding box center [268, 183] width 341 height 10
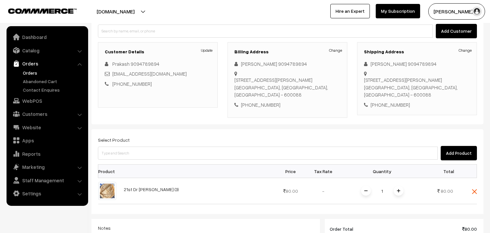
scroll to position [89, 0]
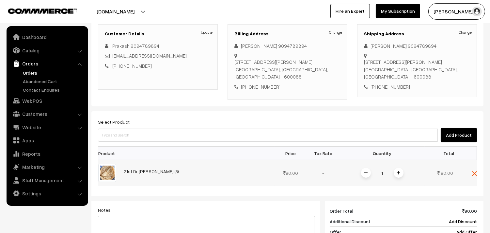
click at [396, 173] on span at bounding box center [399, 173] width 10 height 10
click at [398, 174] on img at bounding box center [398, 172] width 3 height 3
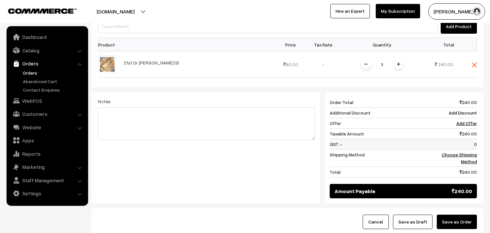
scroll to position [198, 0]
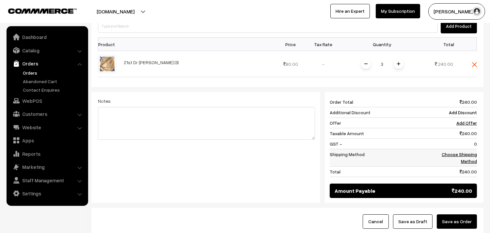
click at [454, 154] on link "Choose Shipping Method" at bounding box center [459, 157] width 35 height 12
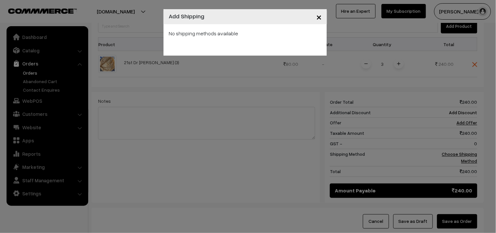
click at [291, 54] on div "No shipping methods available" at bounding box center [244, 39] width 163 height 31
click at [318, 17] on span "×" at bounding box center [319, 16] width 6 height 12
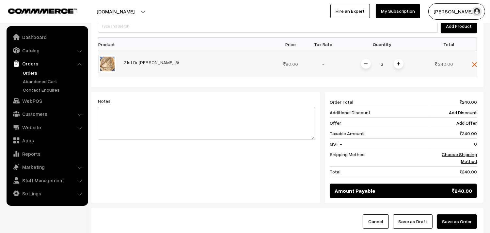
click at [468, 63] on td at bounding box center [468, 64] width 20 height 26
click at [472, 63] on img at bounding box center [474, 64] width 5 height 5
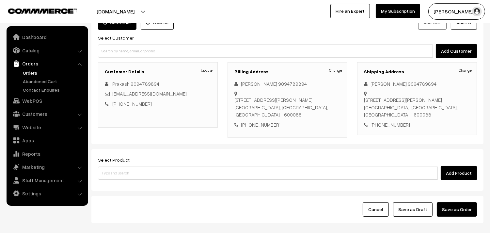
scroll to position [0, 0]
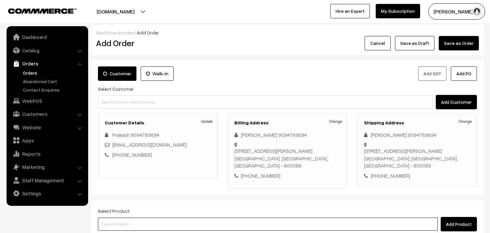
click at [127, 220] on input at bounding box center [268, 223] width 340 height 13
type input "21st wi"
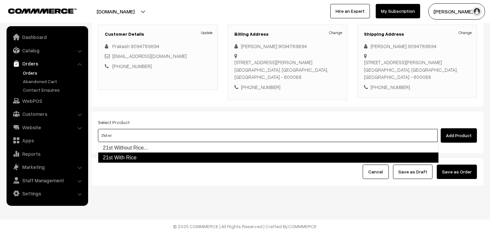
click at [135, 156] on link "21st With Rice" at bounding box center [268, 157] width 341 height 10
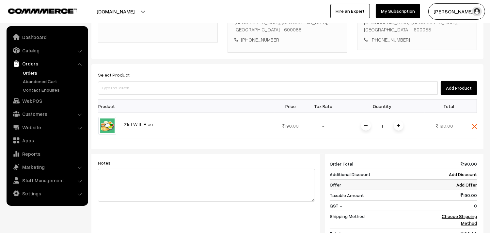
scroll to position [198, 0]
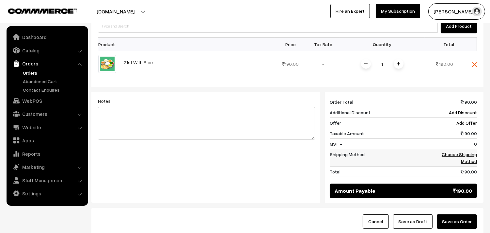
click at [453, 154] on link "Choose Shipping Method" at bounding box center [459, 157] width 35 height 12
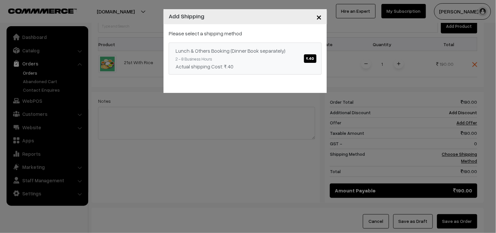
click at [305, 55] on span "₹.40" at bounding box center [310, 58] width 12 height 8
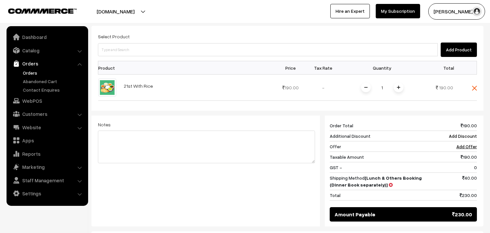
scroll to position [161, 0]
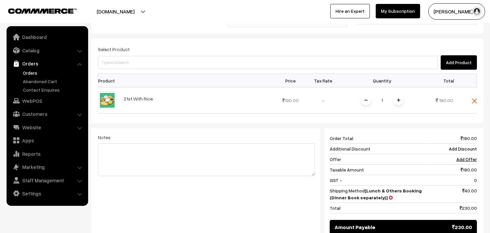
click at [121, 70] on div "Select Product Add Product Product Price Tax Rate Quantity Total 1" at bounding box center [287, 139] width 392 height 200
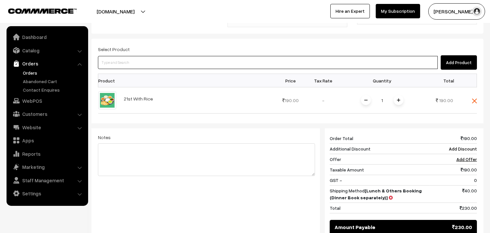
click at [122, 61] on input at bounding box center [268, 62] width 340 height 13
type input "chap"
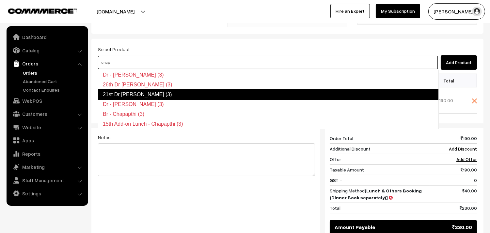
click at [129, 92] on link "21st Dr [PERSON_NAME] (3)" at bounding box center [268, 94] width 341 height 10
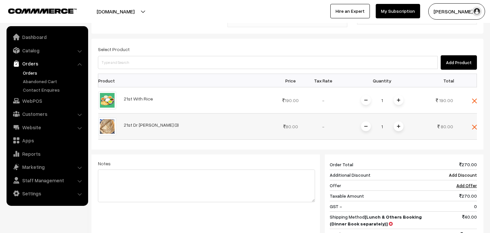
click at [400, 126] on img at bounding box center [398, 125] width 3 height 3
click at [473, 100] on img at bounding box center [474, 100] width 5 height 5
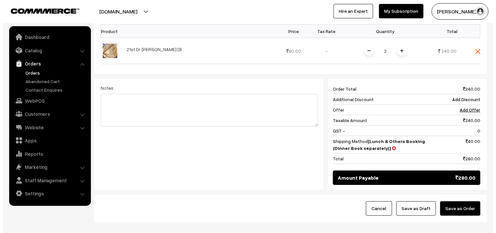
scroll to position [248, 0]
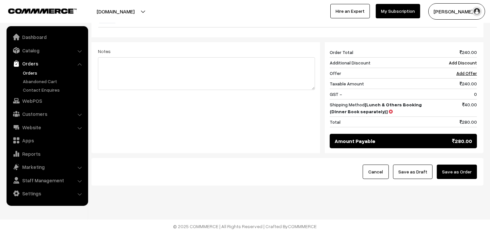
click at [458, 169] on button "Save as Order" at bounding box center [457, 171] width 40 height 14
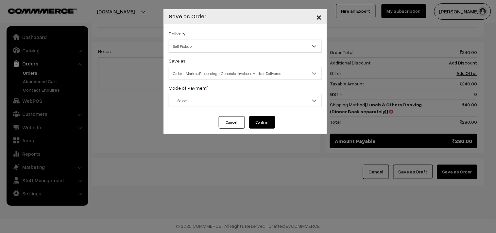
click at [192, 37] on div "Delivery Self Pickup Self Pickup" at bounding box center [245, 40] width 153 height 23
click at [196, 46] on span "Self Pickup" at bounding box center [245, 46] width 152 height 11
click at [214, 81] on div "Delivery Self Pickup Self Pickup Save as Order Order + Mark as Processing Order…" at bounding box center [244, 70] width 163 height 92
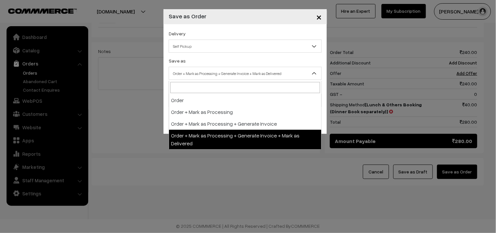
click at [210, 73] on span "Order + Mark as Processing + Generate Invoice + Mark as Delivered" at bounding box center [245, 73] width 152 height 11
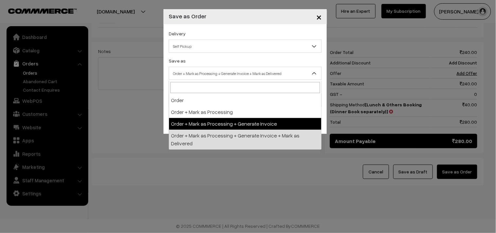
select select "3"
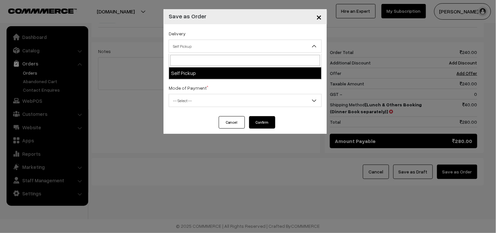
click at [191, 48] on span "Self Pickup" at bounding box center [245, 46] width 152 height 11
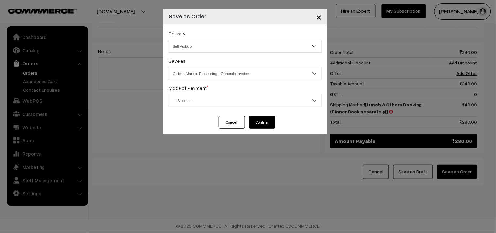
click at [201, 89] on label "Mode of Payment *" at bounding box center [189, 87] width 40 height 7
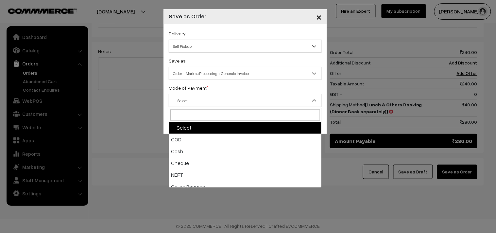
click at [202, 100] on span "-- Select --" at bounding box center [245, 100] width 152 height 11
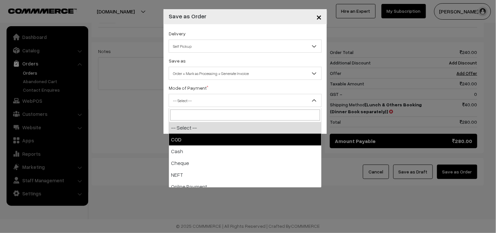
drag, startPoint x: 193, startPoint y: 145, endPoint x: 195, endPoint y: 137, distance: 8.4
select select "1"
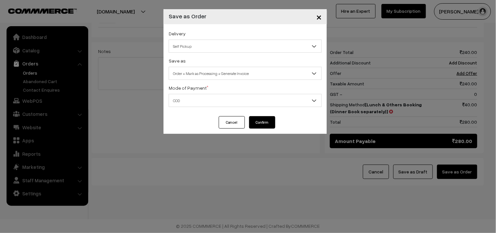
click at [265, 119] on button "Confirm" at bounding box center [262, 122] width 26 height 12
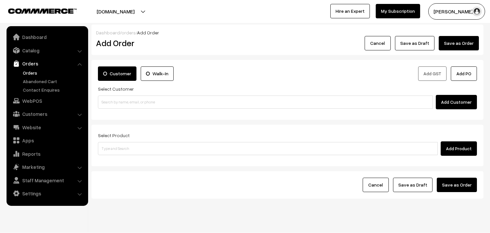
click at [30, 73] on link "Orders" at bounding box center [53, 72] width 65 height 7
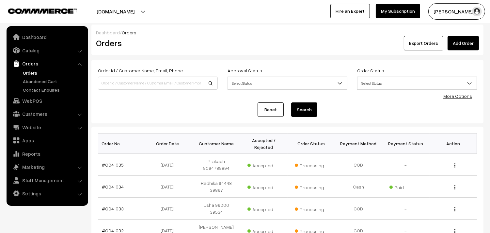
click at [109, 165] on link "#OD41035" at bounding box center [113, 165] width 22 height 6
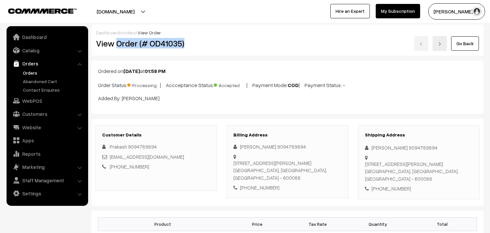
drag, startPoint x: 0, startPoint y: 0, endPoint x: 197, endPoint y: 43, distance: 201.9
click at [197, 43] on h2 "View Order (# OD41035)" at bounding box center [156, 43] width 121 height 10
copy h2 "Order (# OD41035)"
click at [27, 71] on link "Orders" at bounding box center [53, 72] width 65 height 7
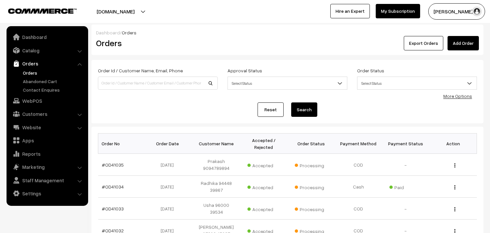
click at [31, 70] on link "Orders" at bounding box center [53, 72] width 65 height 7
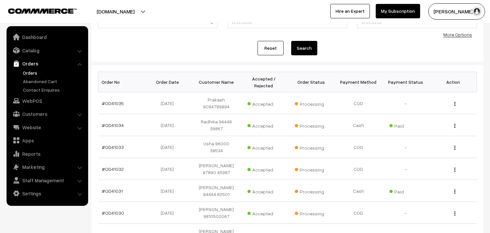
scroll to position [36, 0]
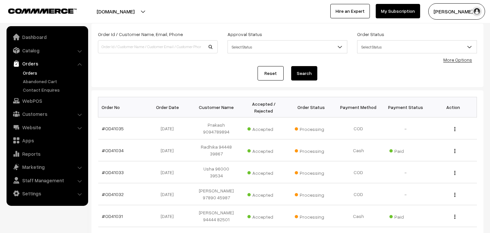
click at [31, 72] on link "Orders" at bounding box center [53, 72] width 65 height 7
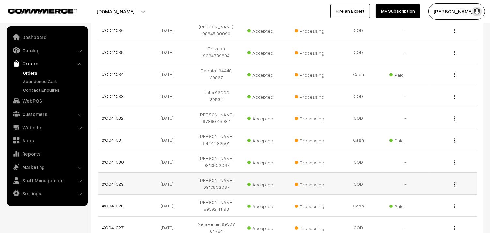
scroll to position [181, 0]
